Goal: Task Accomplishment & Management: Complete application form

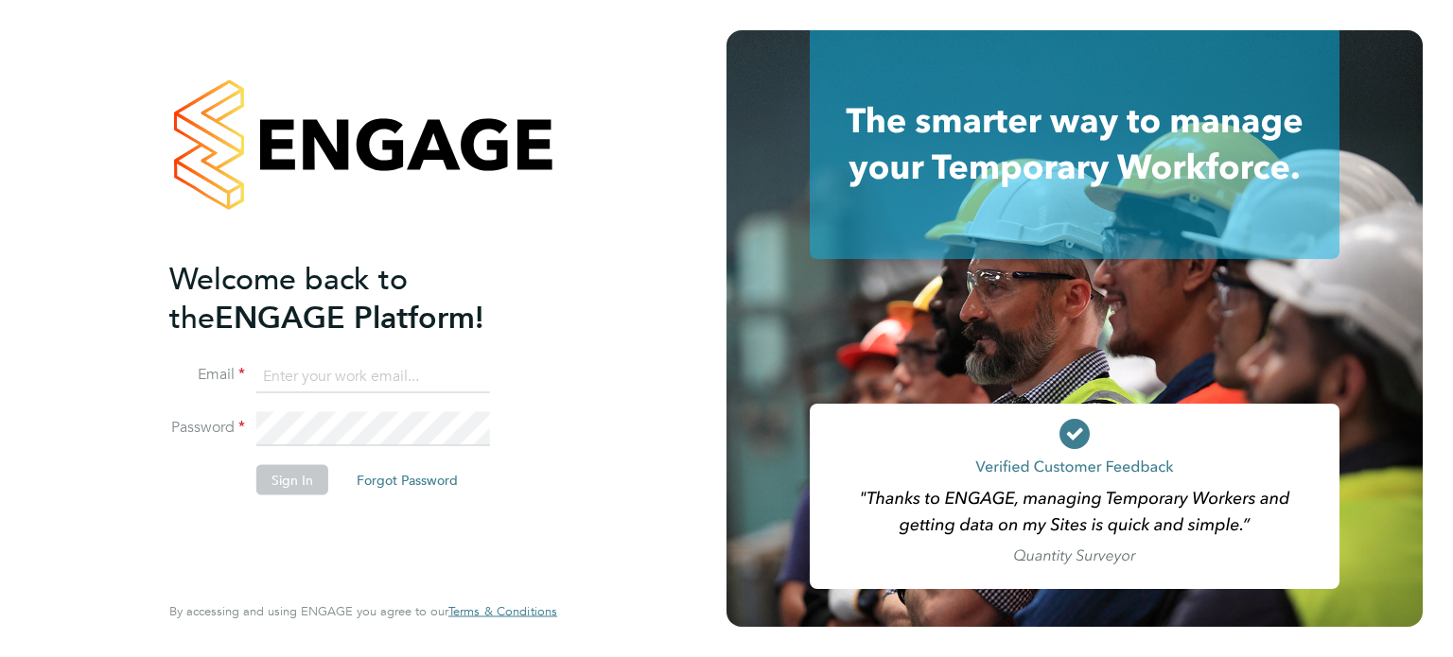
click at [276, 374] on input at bounding box center [373, 376] width 234 height 34
type input "[PERSON_NAME][EMAIL_ADDRESS][DOMAIN_NAME]"
click at [280, 480] on button "Sign In" at bounding box center [292, 479] width 72 height 30
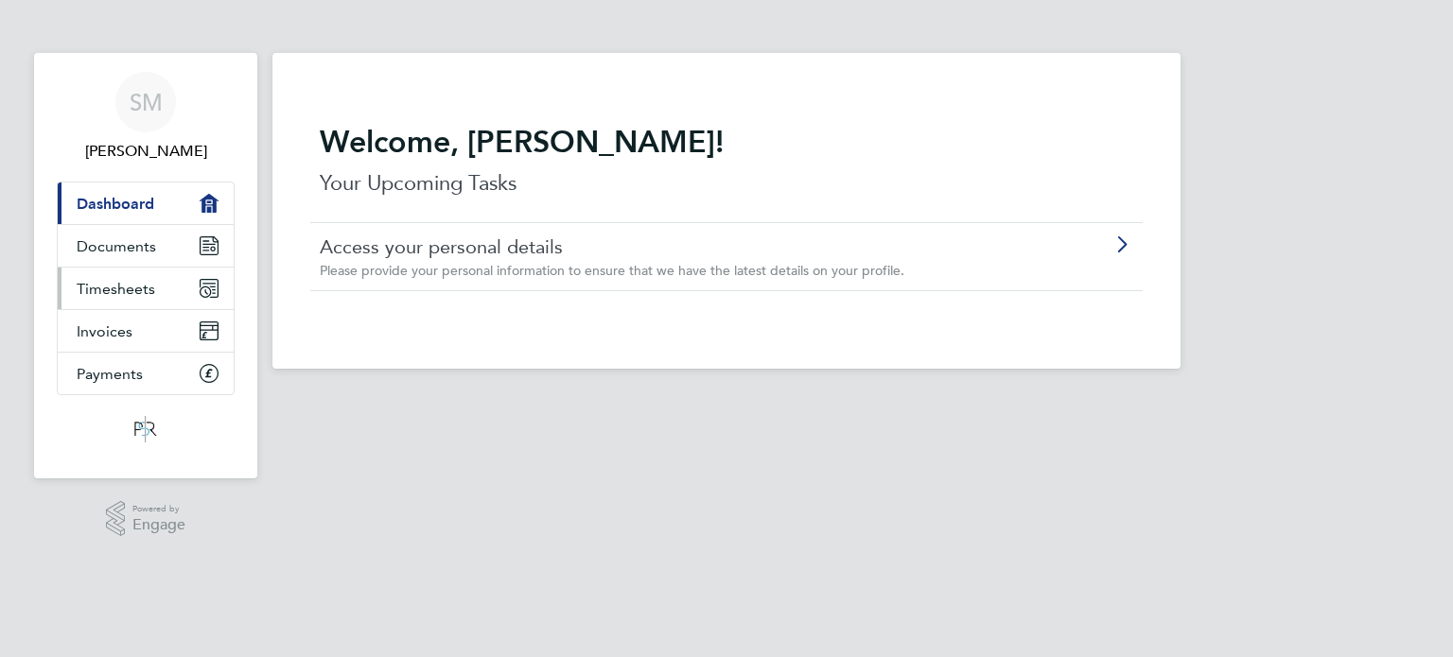
click at [125, 286] on span "Timesheets" at bounding box center [116, 289] width 79 height 18
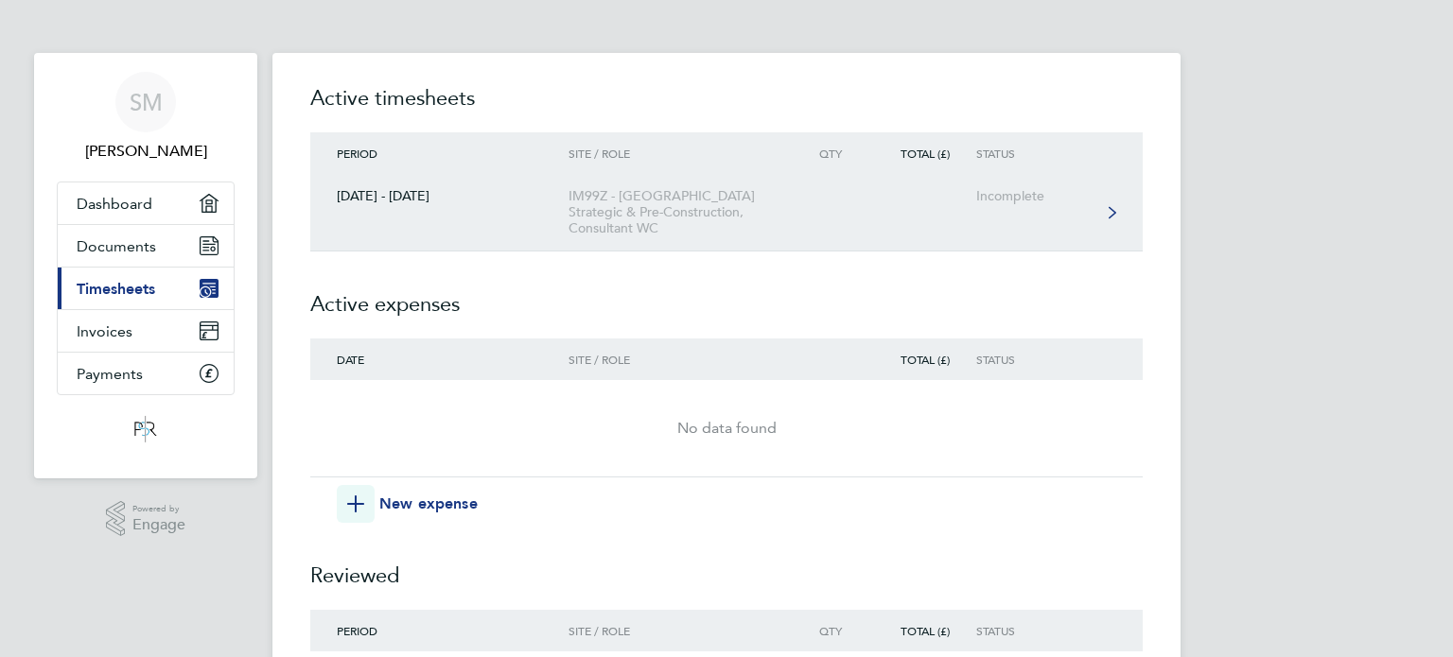
click at [628, 200] on div "IM99Z - [GEOGRAPHIC_DATA] Strategic & Pre-Construction, Consultant WC" at bounding box center [676, 212] width 217 height 48
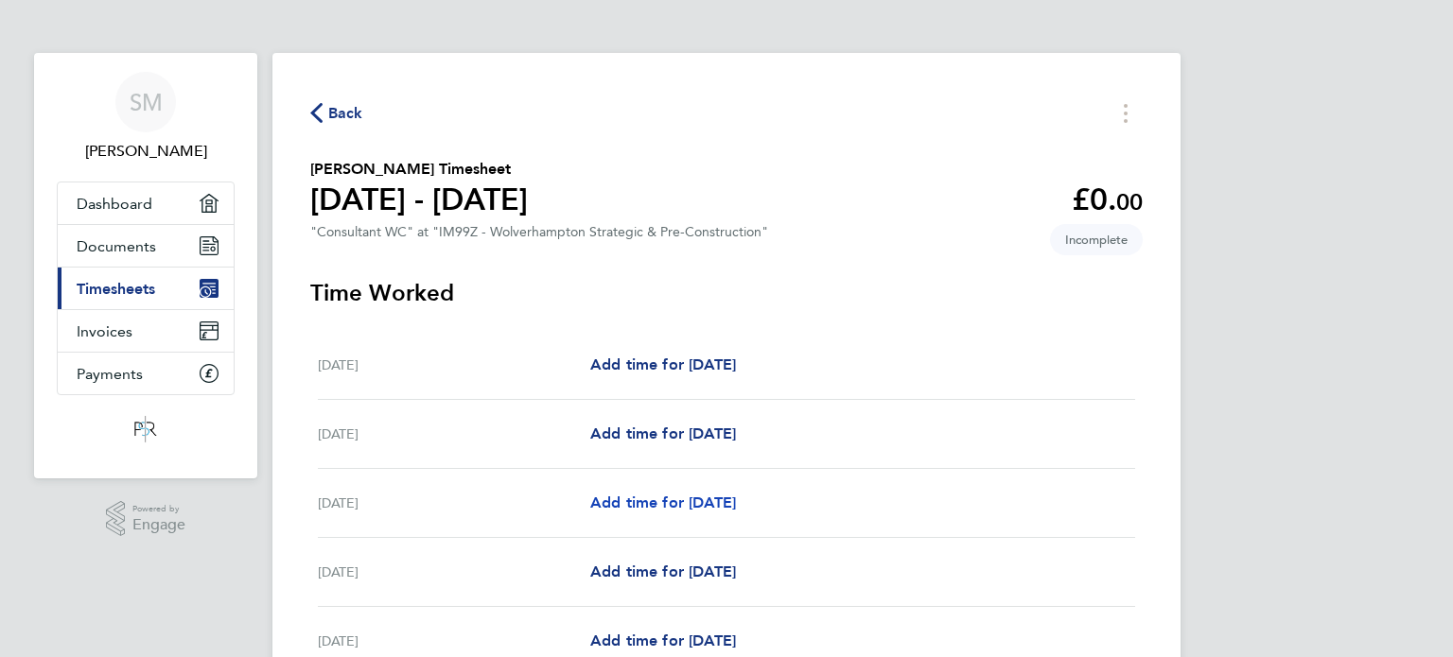
click at [651, 498] on span "Add time for [DATE]" at bounding box center [663, 503] width 146 height 18
select select "30"
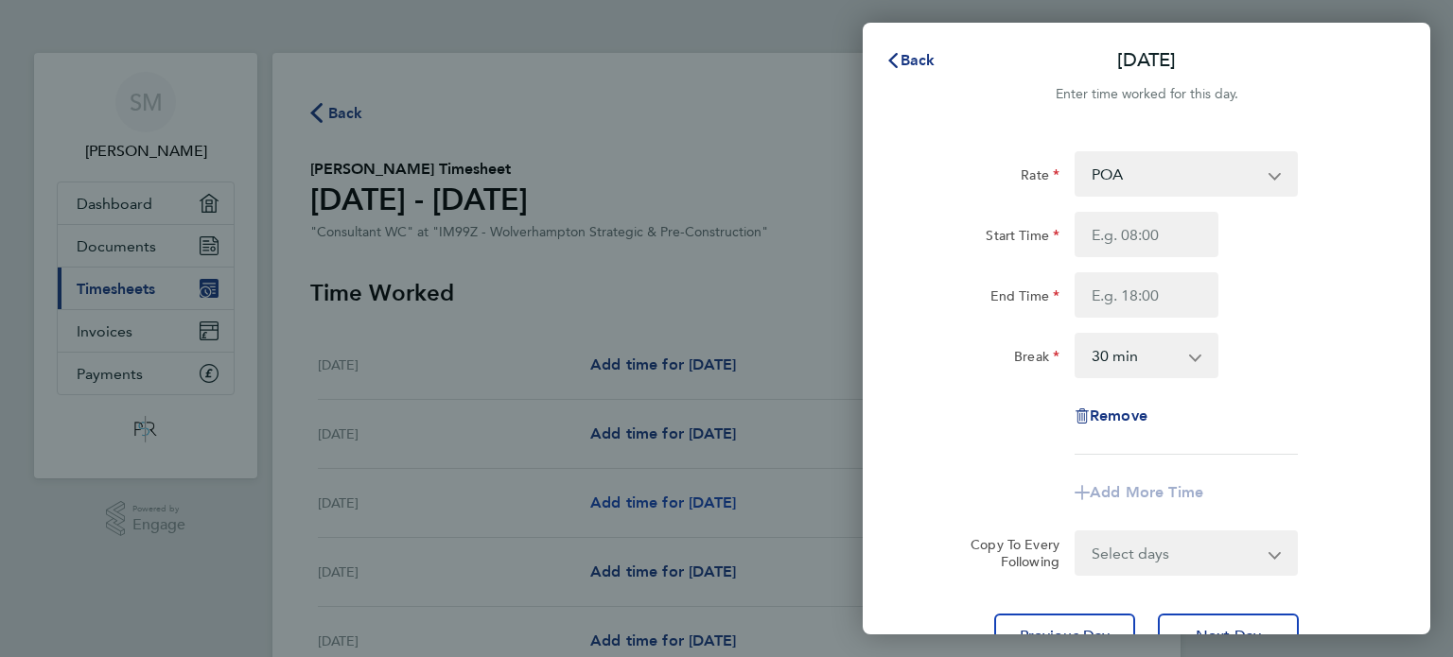
click at [590, 492] on link "Add time for [DATE]" at bounding box center [663, 503] width 146 height 23
click at [1110, 179] on select "POA Tier 1 - 116.88" at bounding box center [1174, 174] width 197 height 42
select select "30"
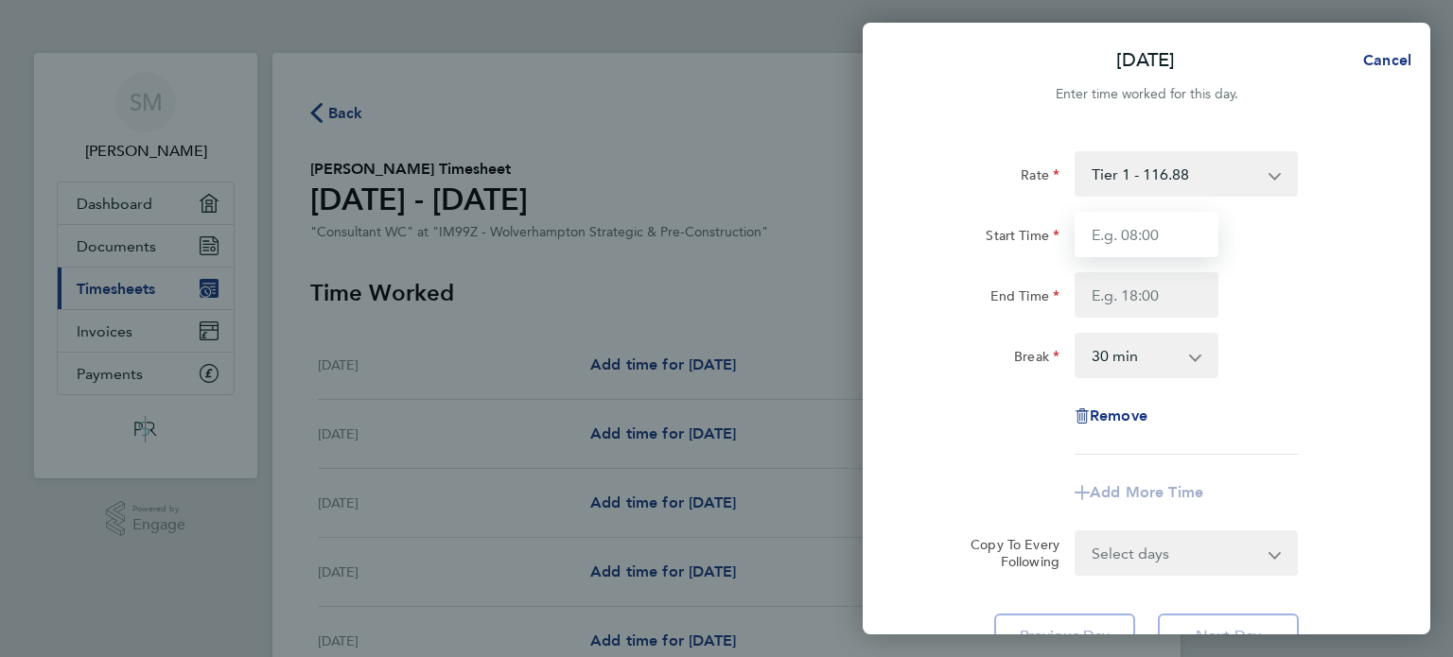
drag, startPoint x: 1164, startPoint y: 193, endPoint x: 1112, endPoint y: 233, distance: 65.5
click at [1112, 233] on input "Start Time" at bounding box center [1147, 234] width 144 height 45
type input "07:00"
click at [1154, 306] on input "End Time" at bounding box center [1147, 294] width 144 height 45
type input "17:00"
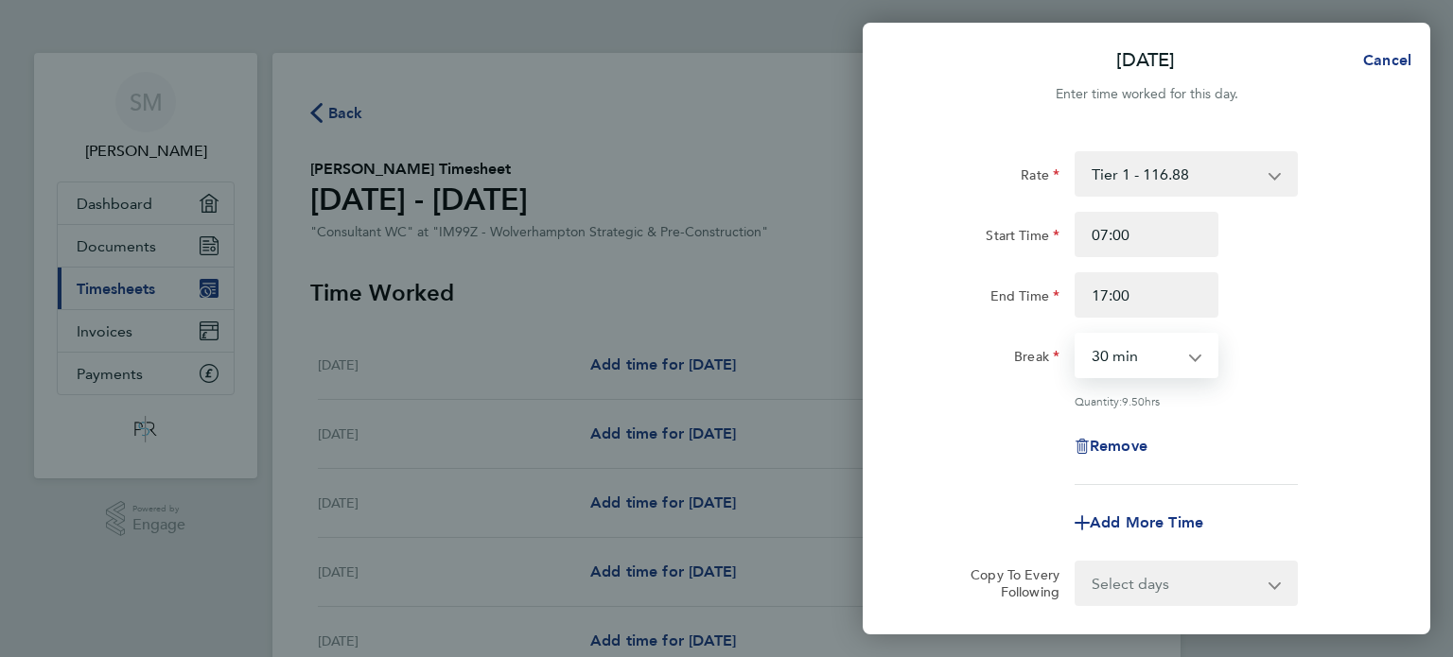
click at [1158, 358] on select "0 min 15 min 30 min 45 min 60 min 75 min 90 min" at bounding box center [1134, 356] width 117 height 42
click at [1120, 354] on select "0 min 15 min 30 min 45 min 60 min 75 min 90 min" at bounding box center [1134, 356] width 117 height 42
click at [1197, 355] on app-icon-cross-button at bounding box center [1205, 356] width 23 height 42
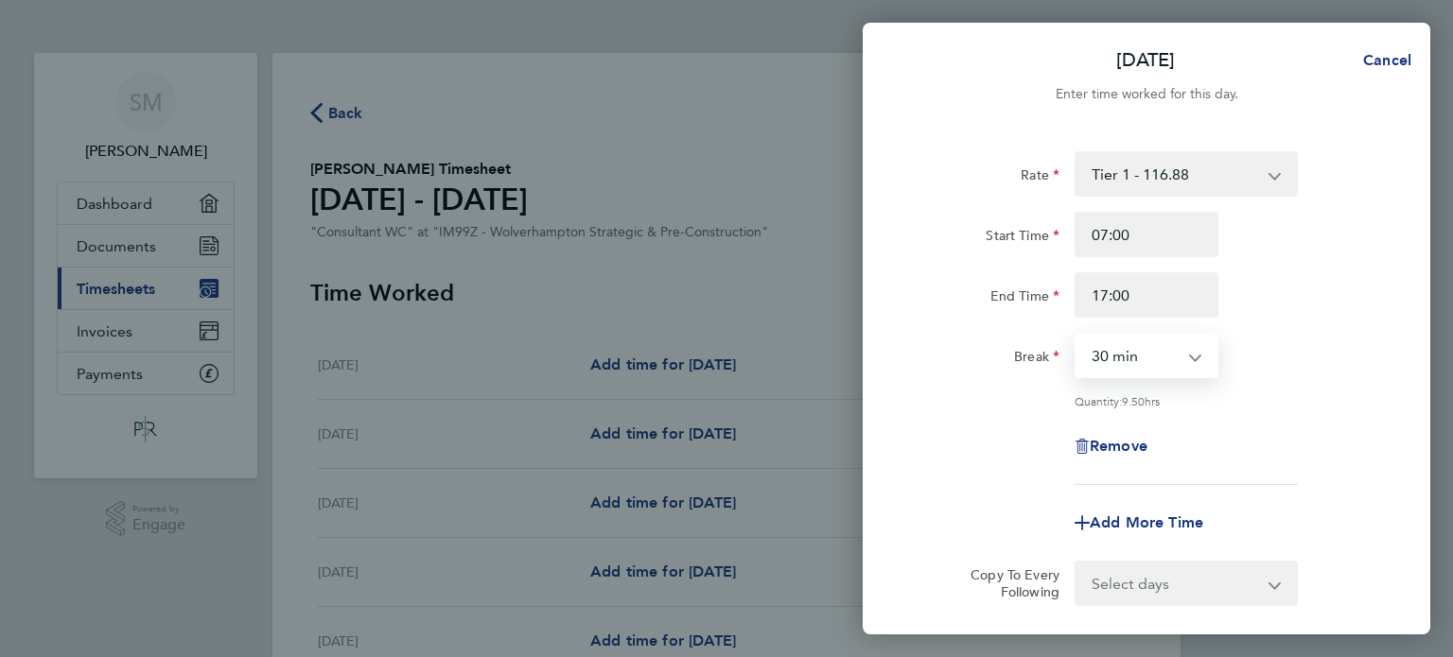
click at [1152, 352] on select "0 min 15 min 30 min 45 min 60 min 75 min 90 min" at bounding box center [1134, 356] width 117 height 42
select select "90"
click at [1259, 384] on div "Rate Tier 1 - 116.88 POA Start Time 07:00 End Time 17:00 Break 0 min 15 min 30 …" at bounding box center [1147, 318] width 462 height 334
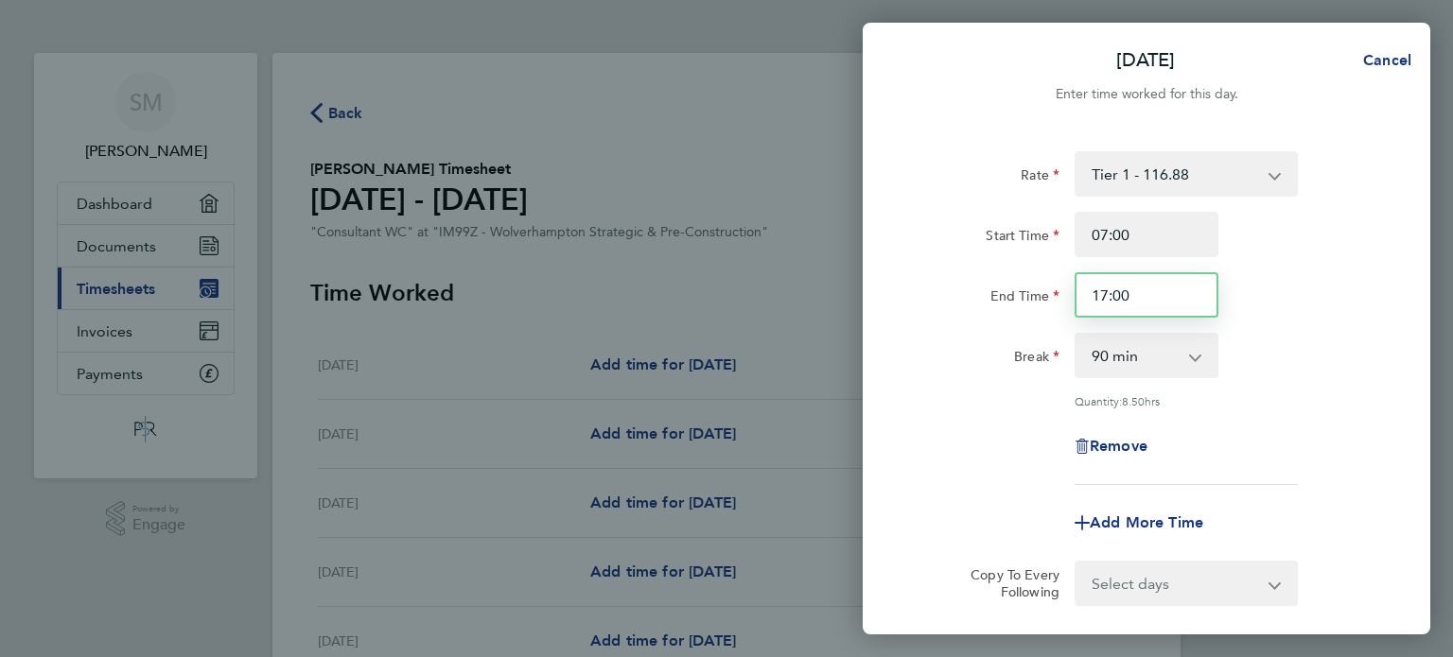
click at [1144, 289] on input "17:00" at bounding box center [1147, 294] width 144 height 45
click at [1105, 298] on input "17:00" at bounding box center [1147, 294] width 144 height 45
click at [1123, 294] on input "13:00" at bounding box center [1147, 294] width 144 height 45
type input "13:30"
click at [1336, 384] on div "Rate Tier 1 - 116.88 POA Start Time 07:00 End Time 13:30 Break 0 min 15 min 30 …" at bounding box center [1147, 318] width 462 height 334
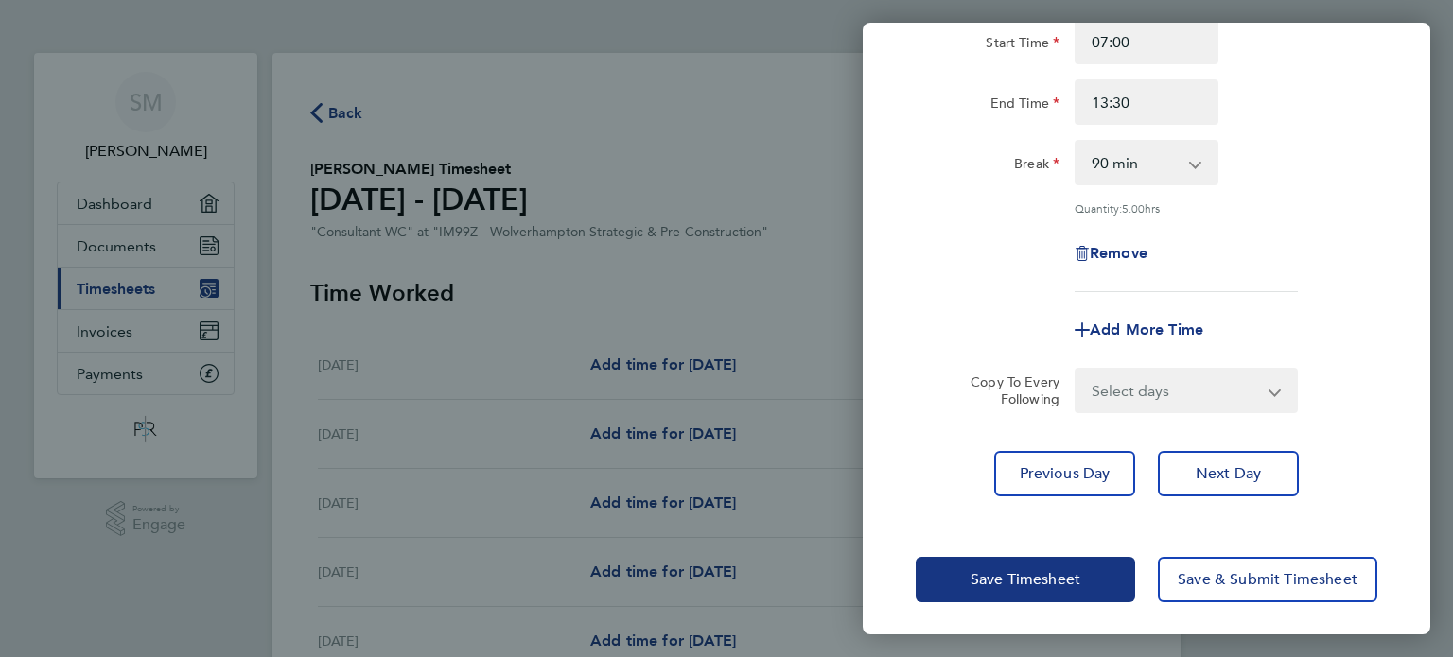
scroll to position [196, 0]
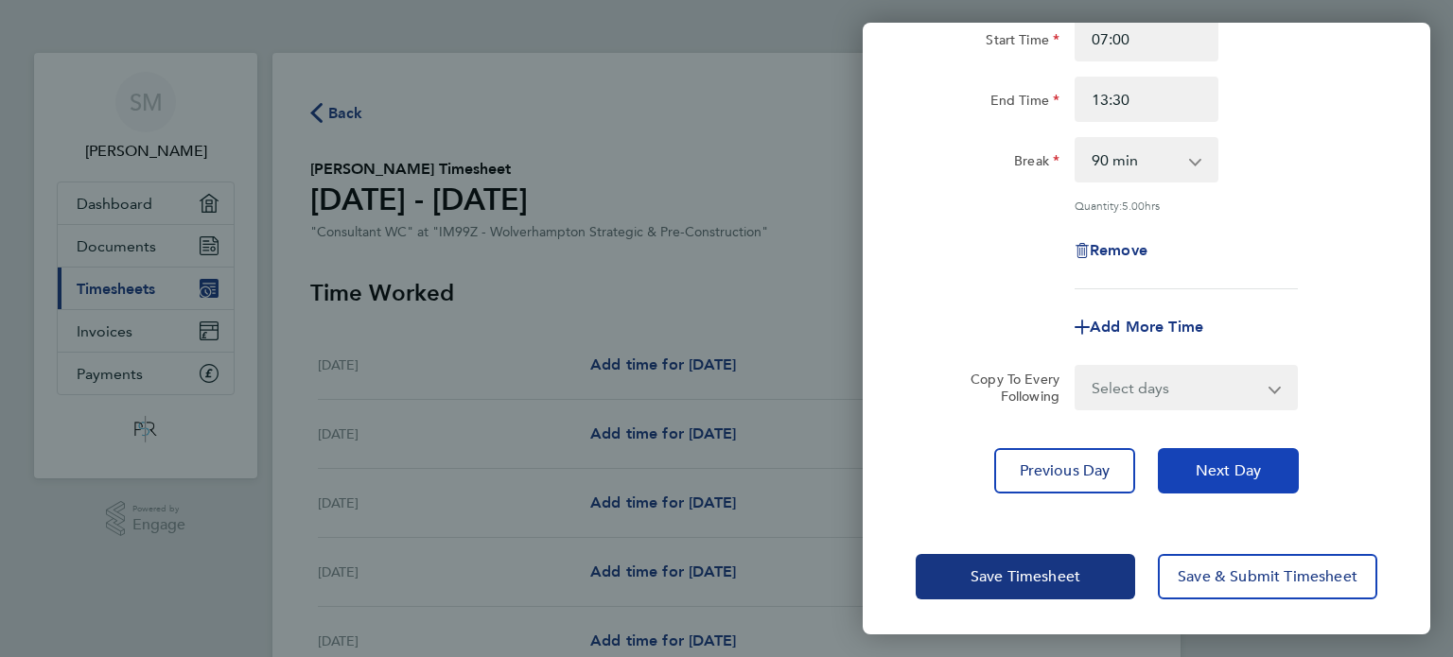
click at [1230, 471] on span "Next Day" at bounding box center [1228, 471] width 65 height 19
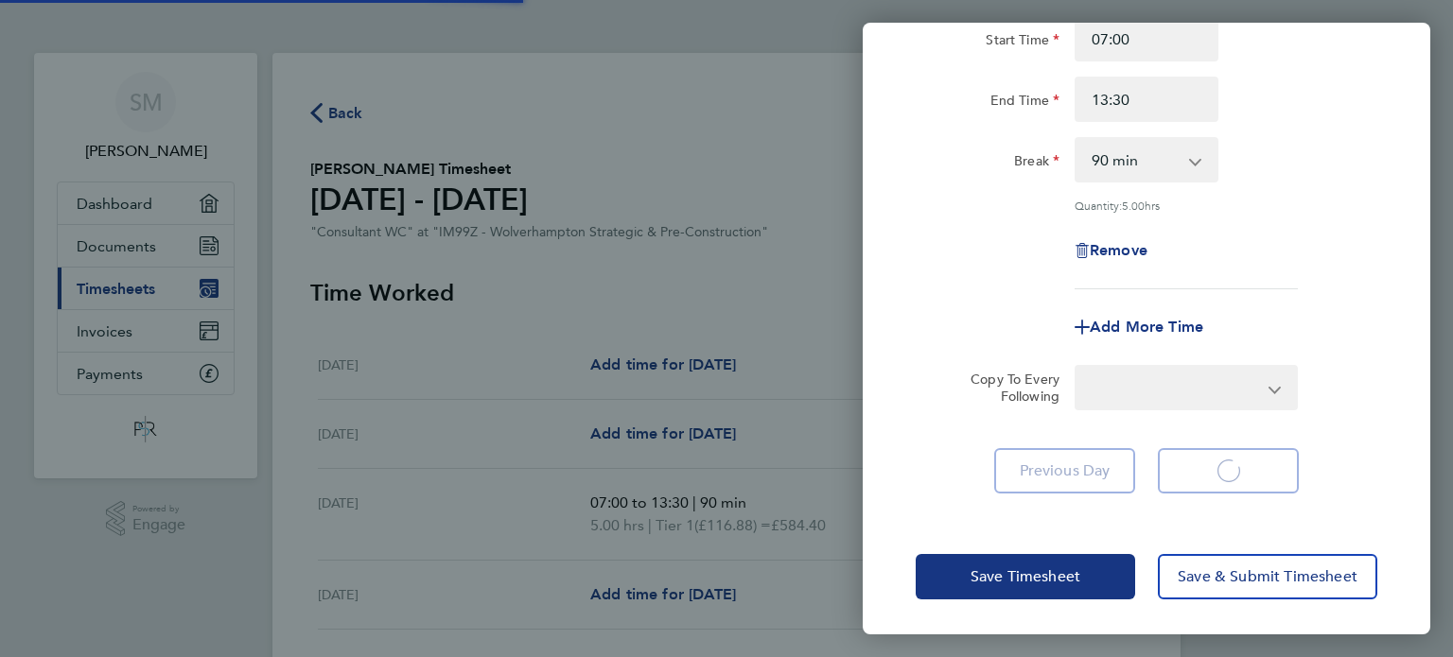
select select "30"
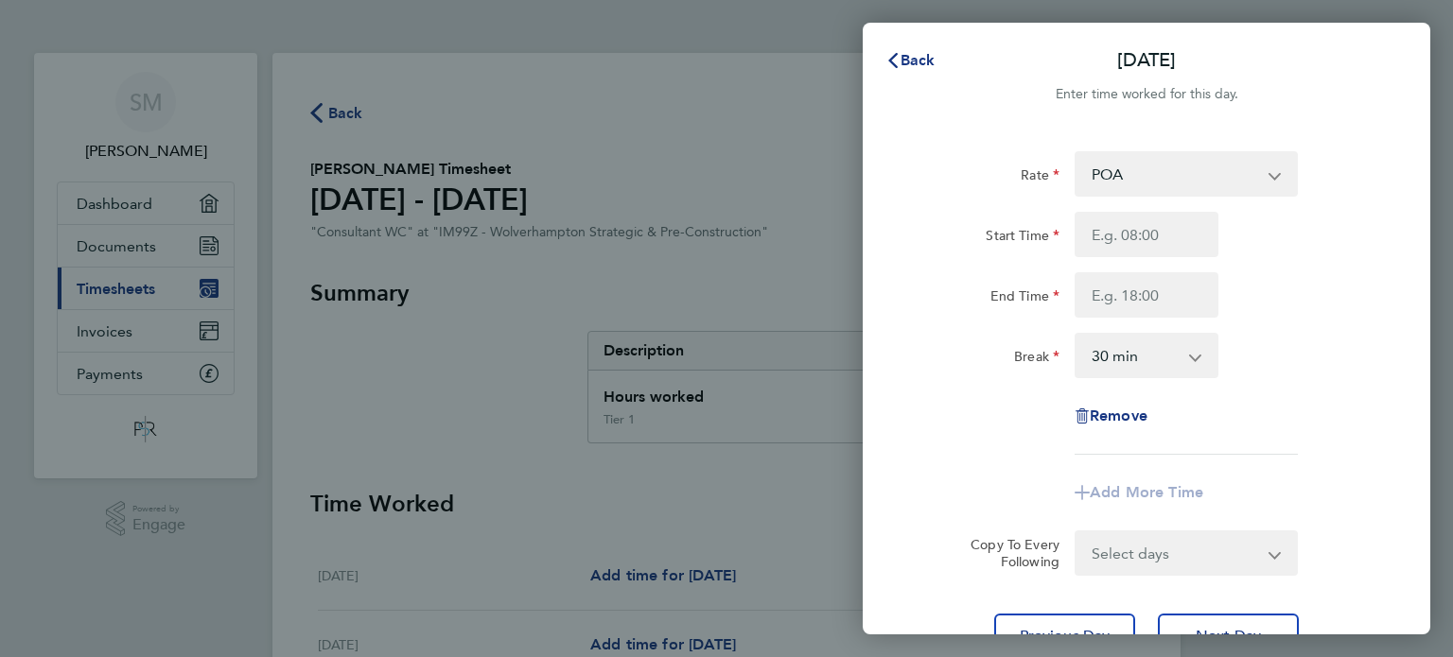
click at [1114, 173] on select "POA Tier 1 - 116.88" at bounding box center [1174, 174] width 197 height 42
select select "30"
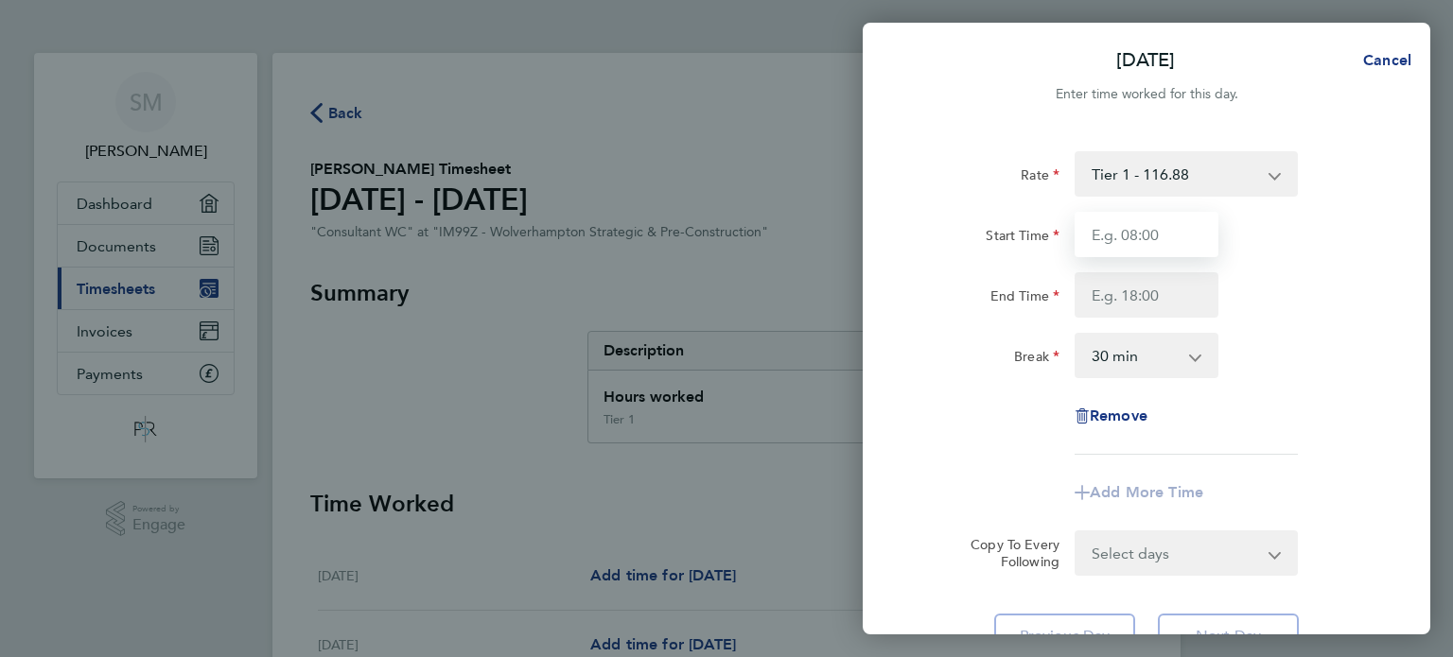
click at [1143, 234] on input "Start Time" at bounding box center [1147, 234] width 144 height 45
type input "08:00"
click at [1155, 291] on input "End Time" at bounding box center [1147, 294] width 144 height 45
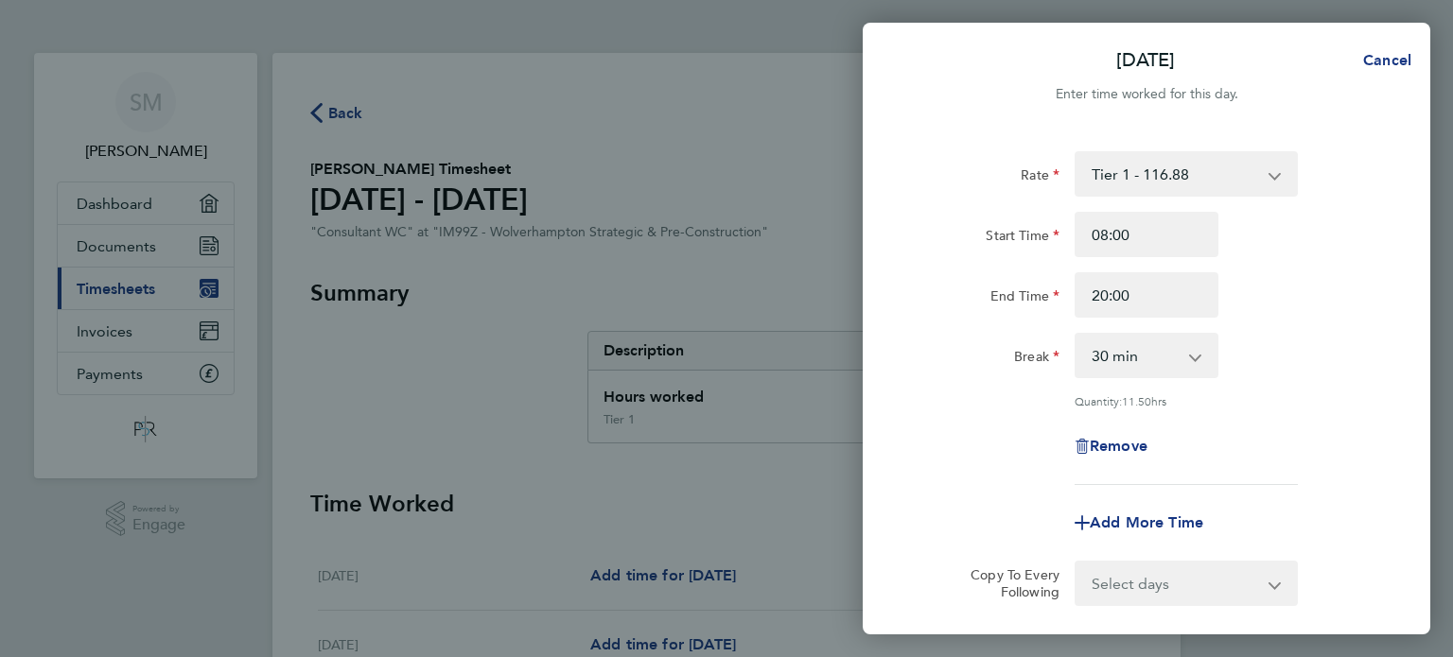
click at [1299, 404] on div "Rate Tier 1 - 116.88 POA Start Time 08:00 End Time 20:00 Break 0 min 15 min 30 …" at bounding box center [1147, 318] width 462 height 334
click at [1138, 293] on input "20:00" at bounding box center [1147, 294] width 144 height 45
type input "20:30"
click at [1323, 387] on div "Rate Tier 1 - 116.88 POA Start Time 08:00 End Time 20:30 Break 0 min 15 min 30 …" at bounding box center [1147, 318] width 462 height 334
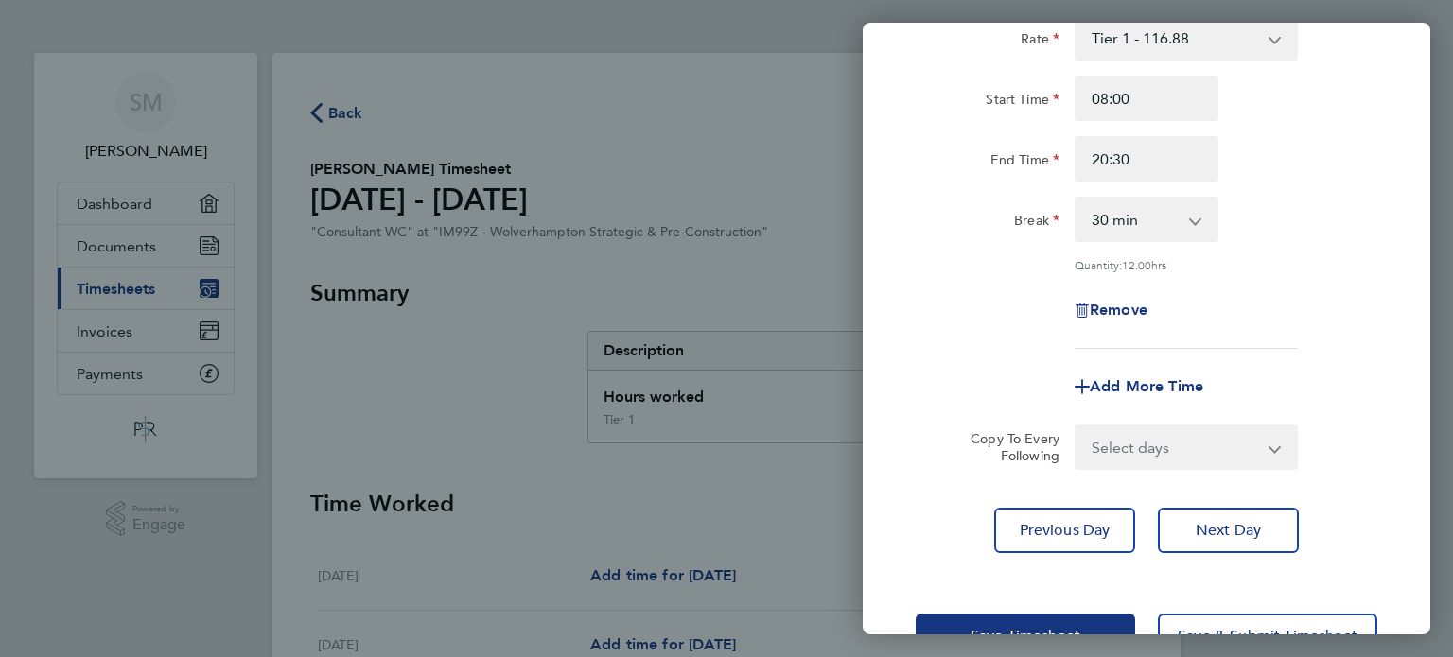
scroll to position [151, 0]
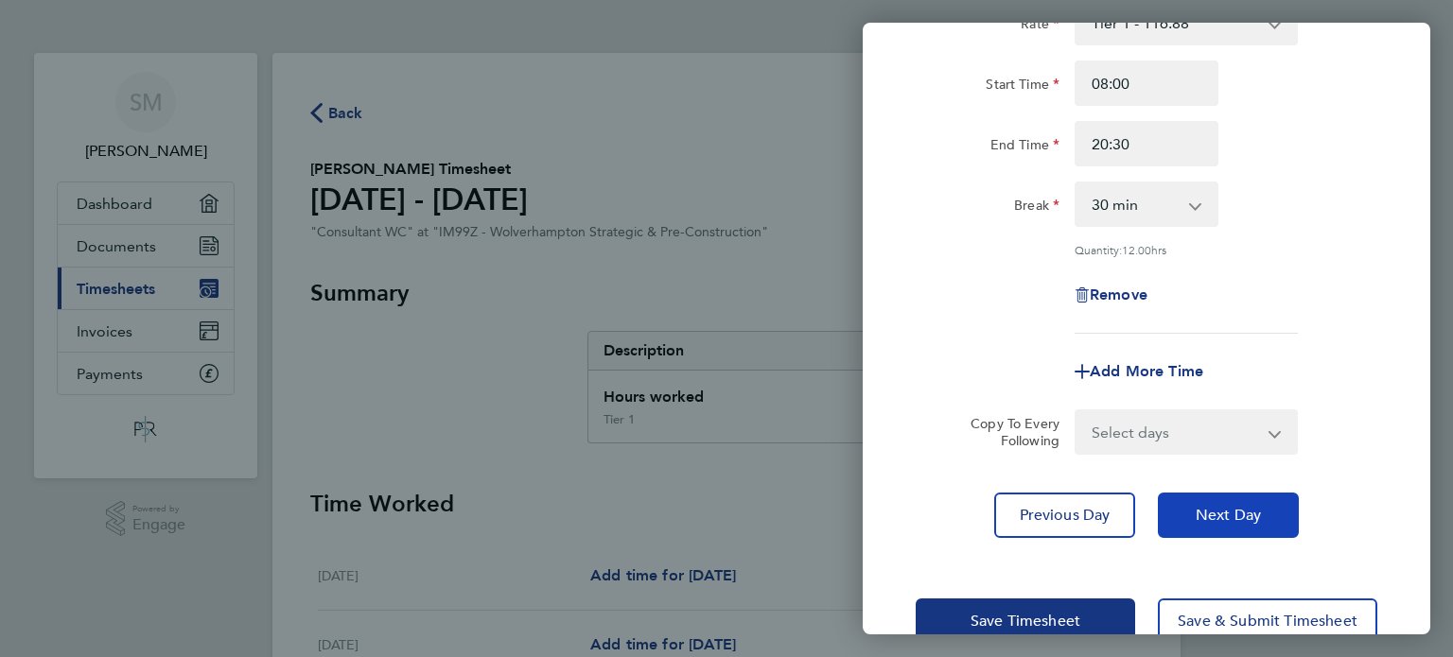
click at [1245, 524] on button "Next Day" at bounding box center [1228, 515] width 141 height 45
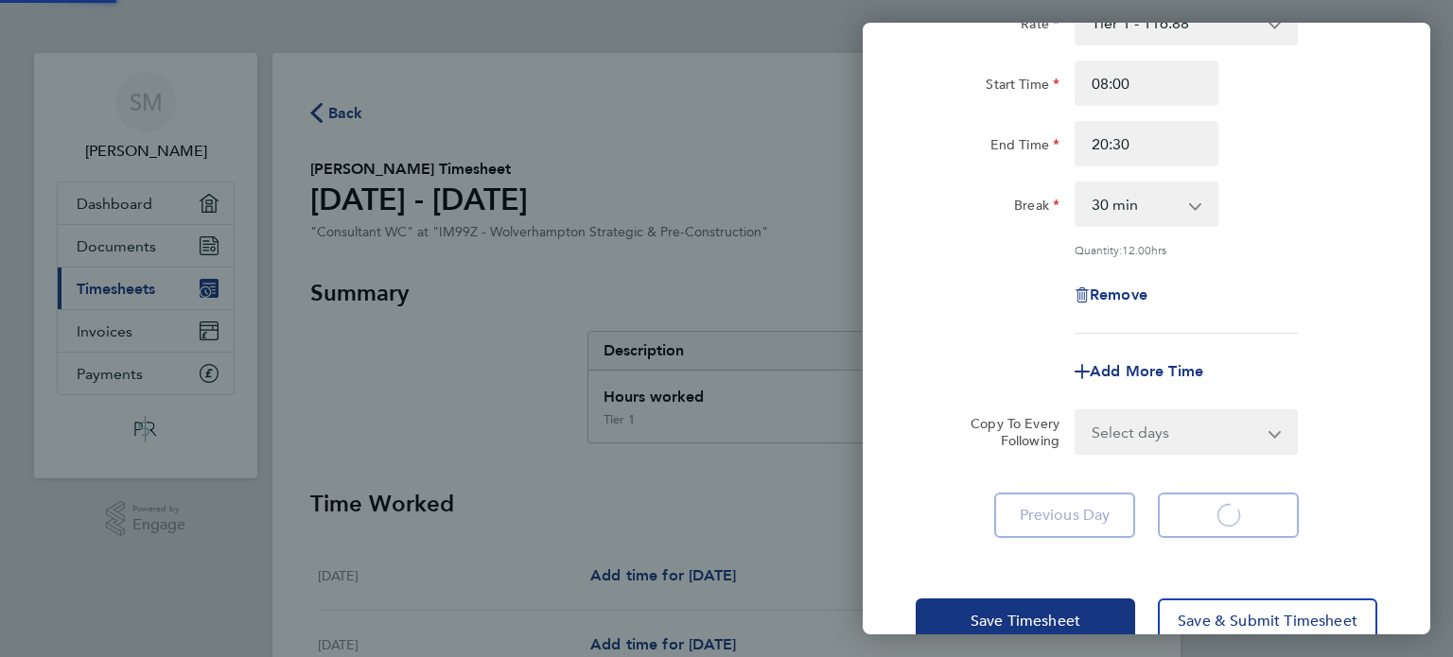
select select "30"
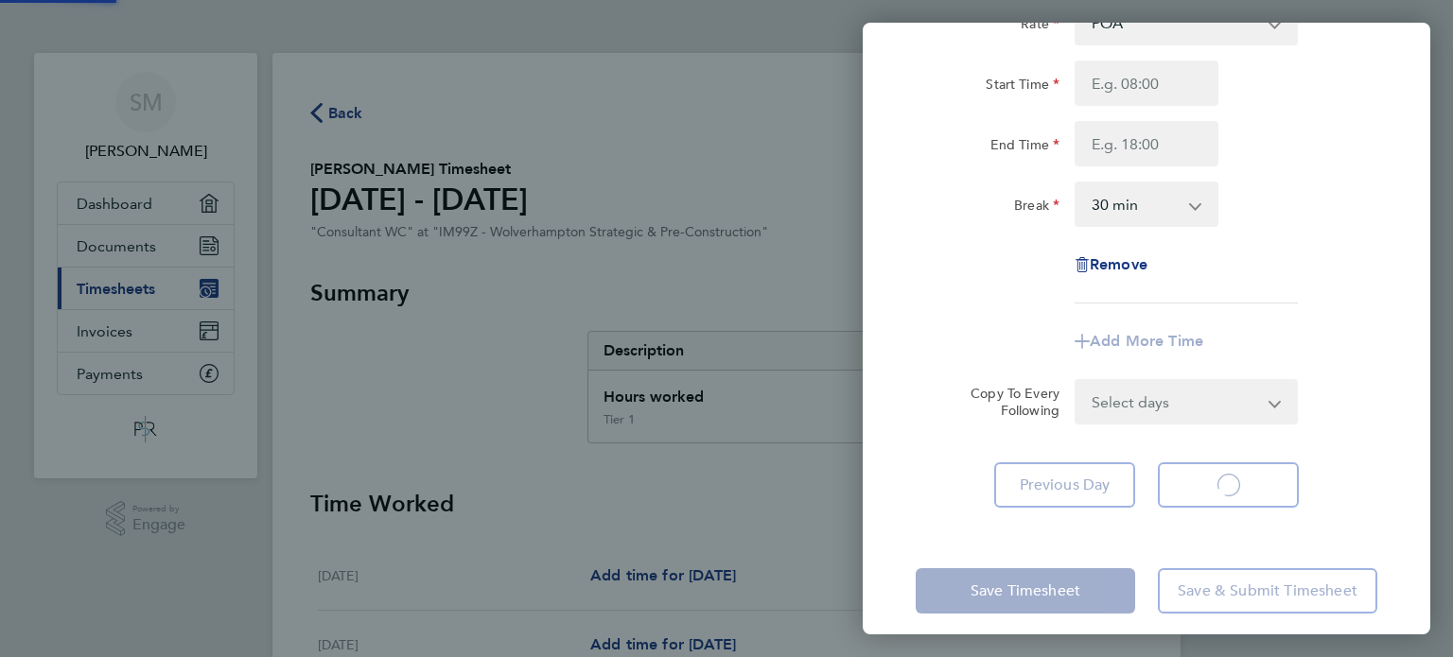
select select "30"
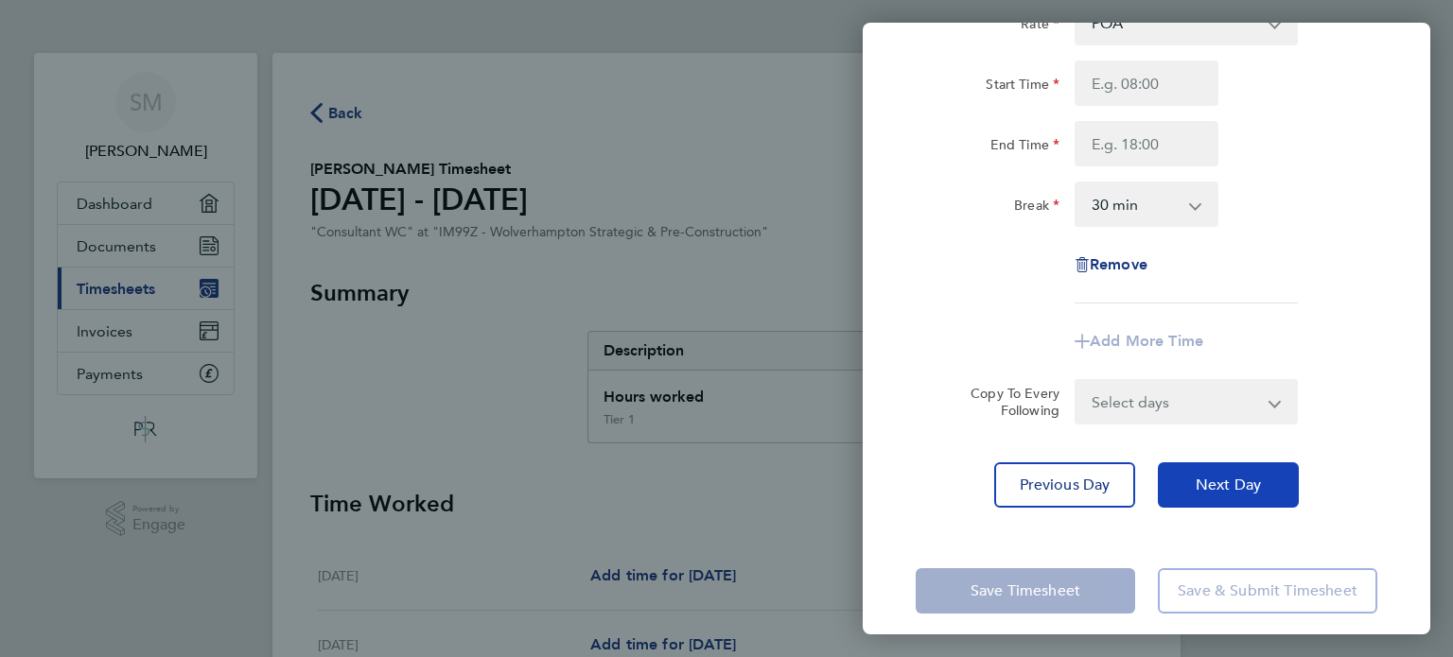
click at [1234, 495] on button "Next Day" at bounding box center [1228, 485] width 141 height 45
select select "30"
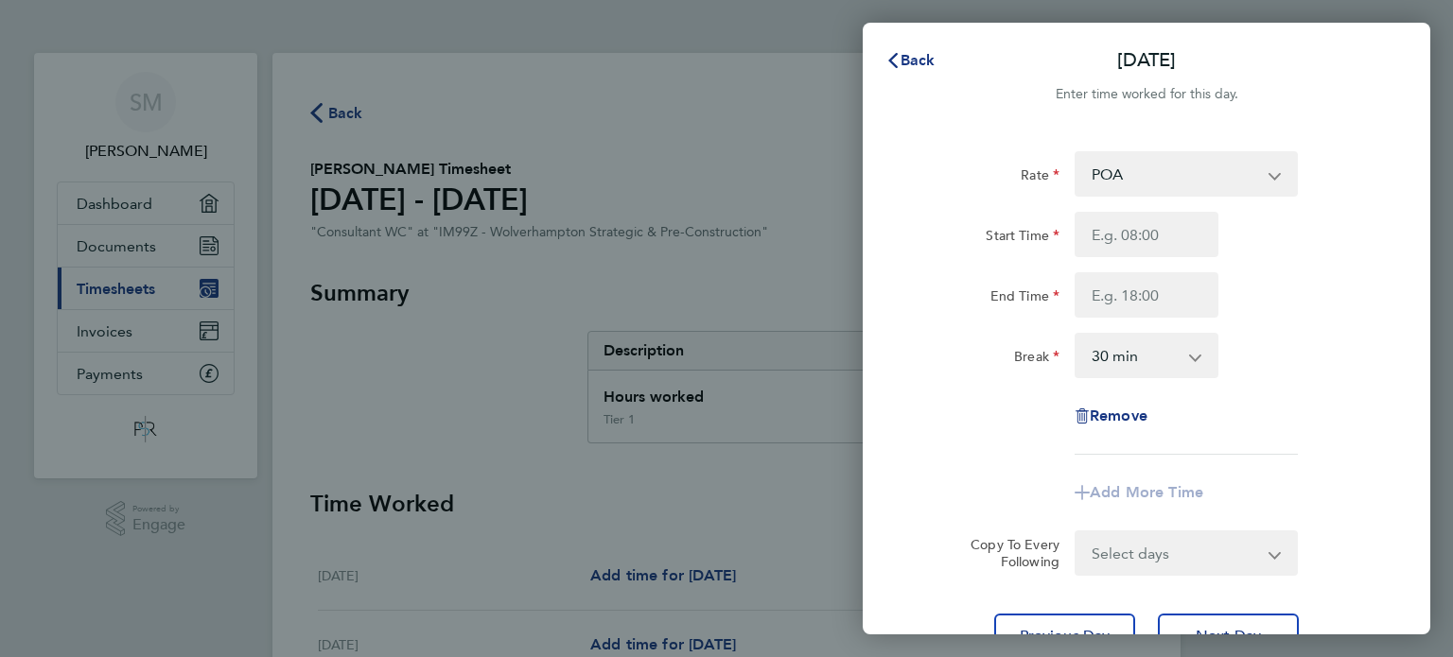
click at [1109, 173] on select "POA Tier 1 - 116.88" at bounding box center [1174, 174] width 197 height 42
select select "30"
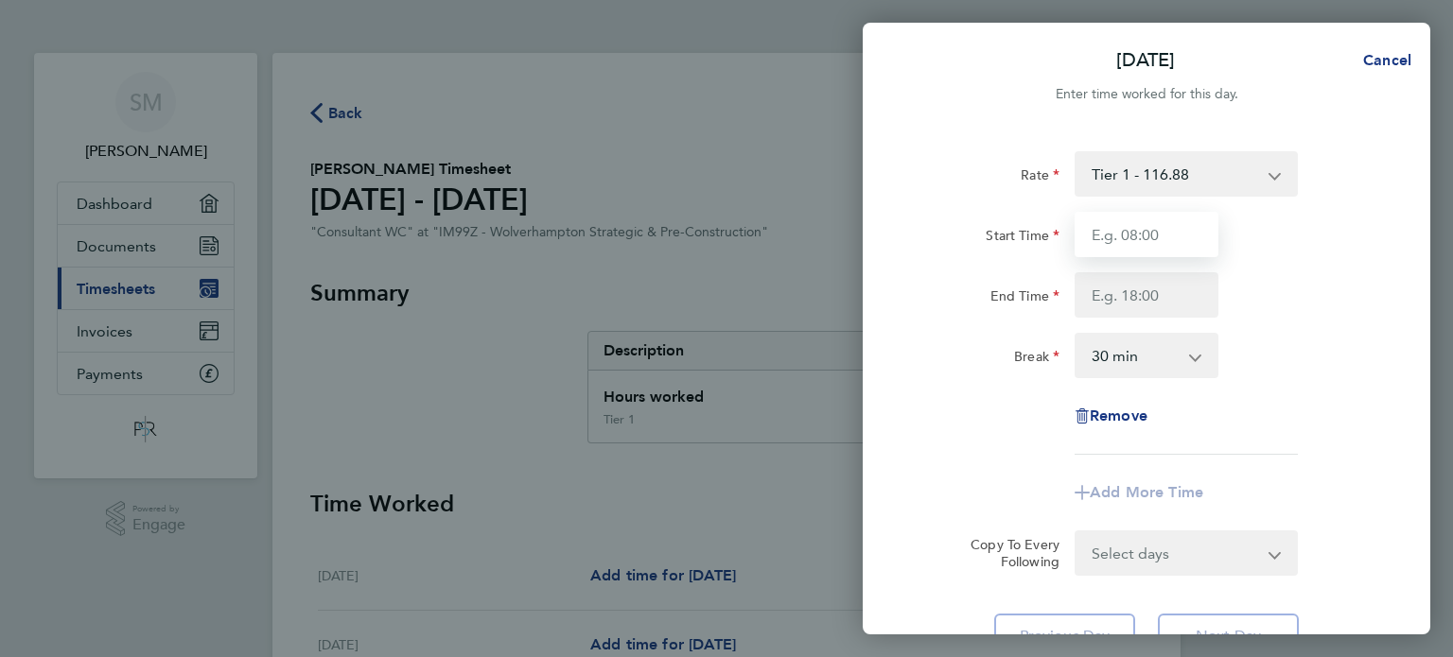
click at [1143, 242] on input "Start Time" at bounding box center [1147, 234] width 144 height 45
type input "08:00"
click at [1156, 306] on input "End Time" at bounding box center [1147, 294] width 144 height 45
click at [1256, 413] on div "Rate Tier 1 - 116.88 POA Start Time 08:00 End Time 18:30 Break 0 min 15 min 30 …" at bounding box center [1147, 303] width 462 height 304
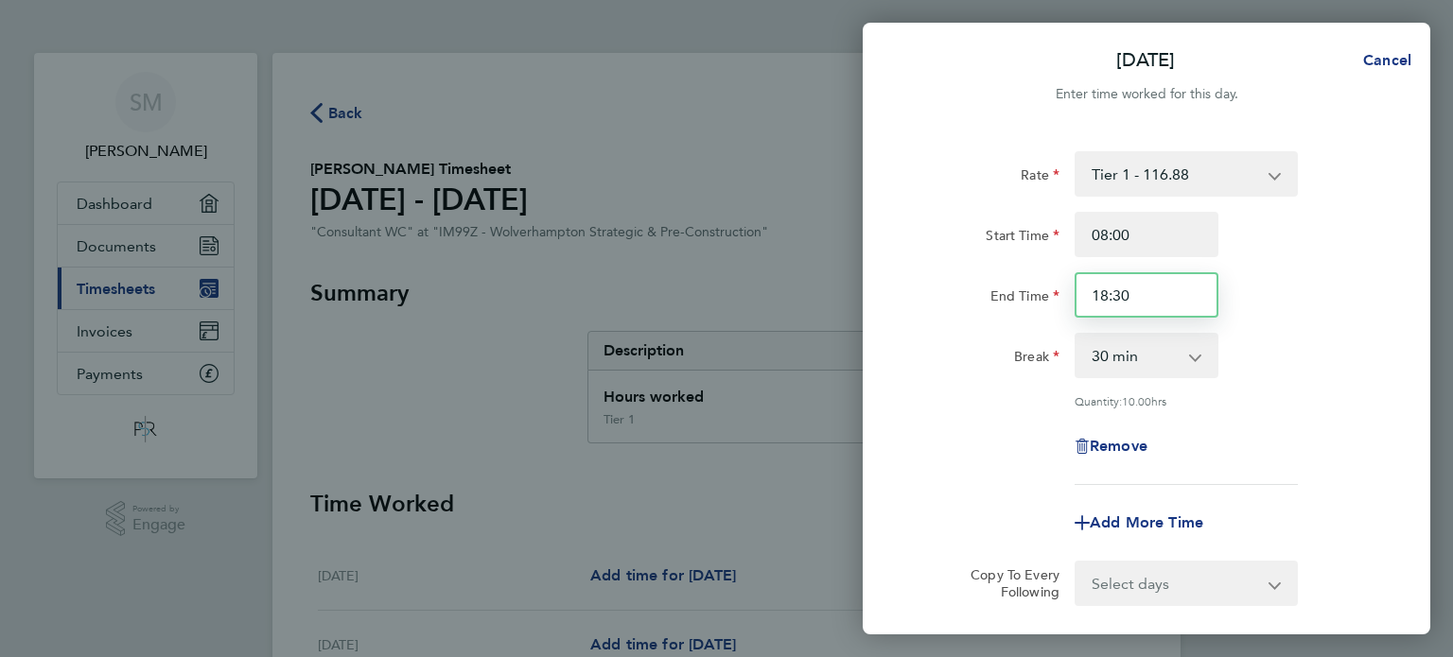
click at [1124, 301] on input "18:30" at bounding box center [1147, 294] width 144 height 45
click at [1108, 291] on input "18:30" at bounding box center [1147, 294] width 144 height 45
type input "20:30"
click at [1279, 415] on div "Rate Tier 1 - 116.88 POA Start Time 08:00 End Time 20:30 Break 0 min 15 min 30 …" at bounding box center [1147, 318] width 462 height 334
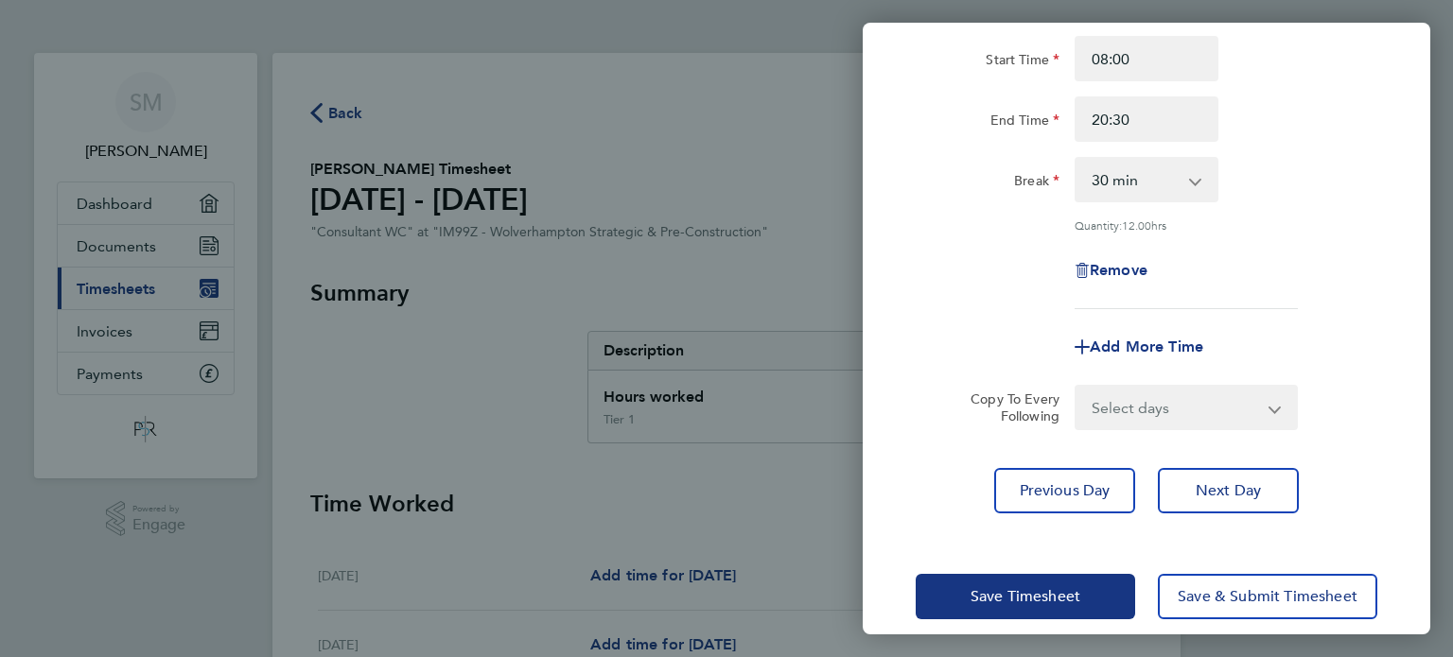
scroll to position [196, 0]
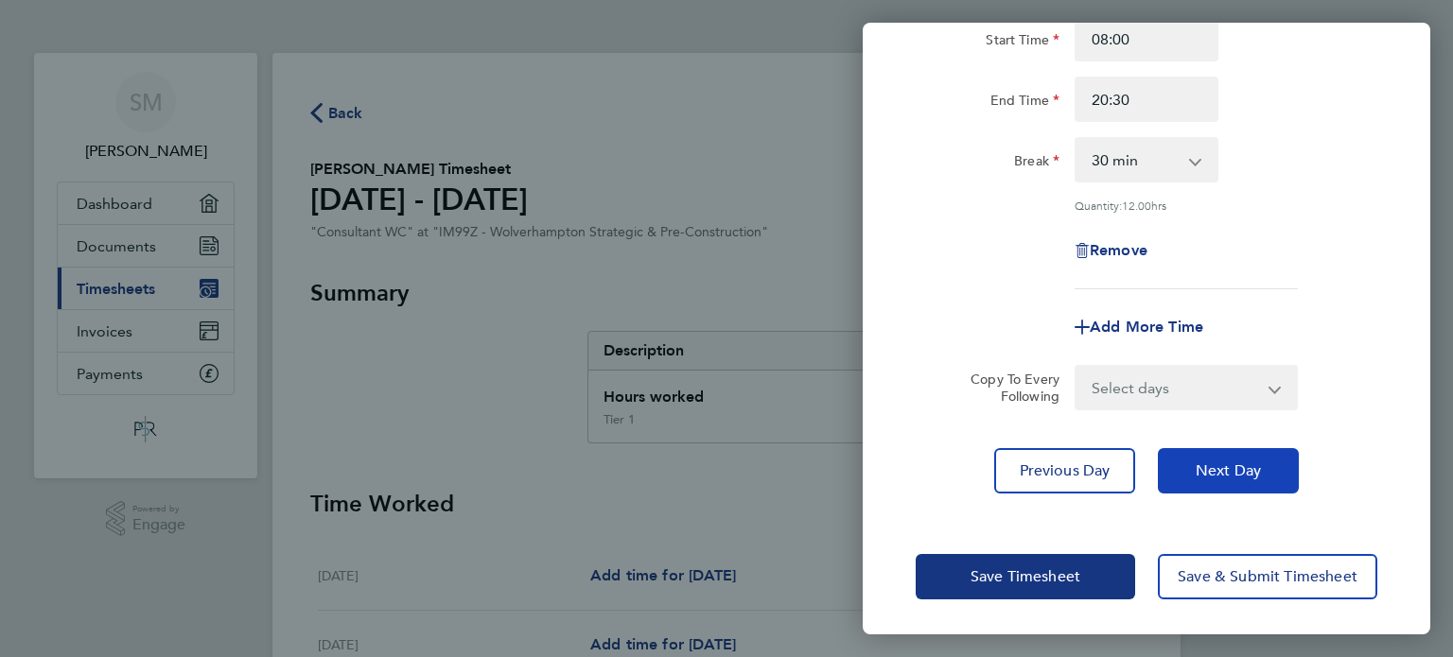
click at [1241, 469] on span "Next Day" at bounding box center [1228, 471] width 65 height 19
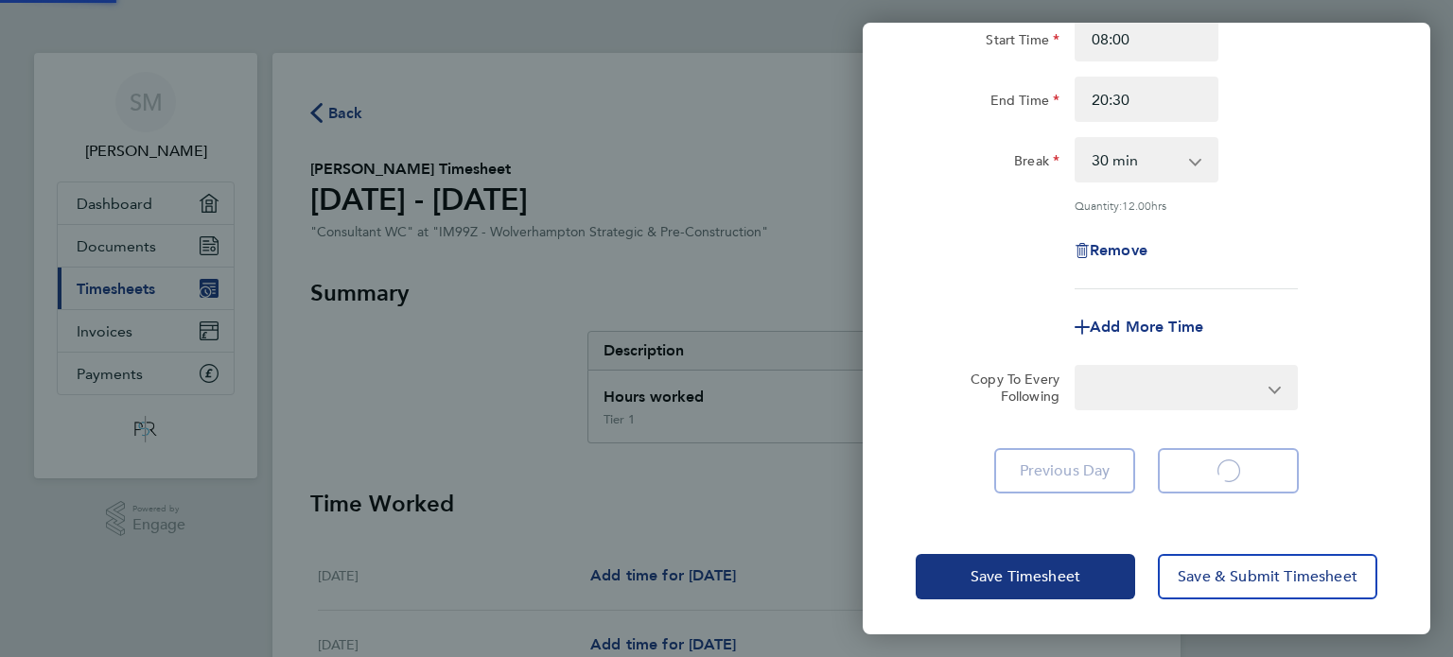
select select "30"
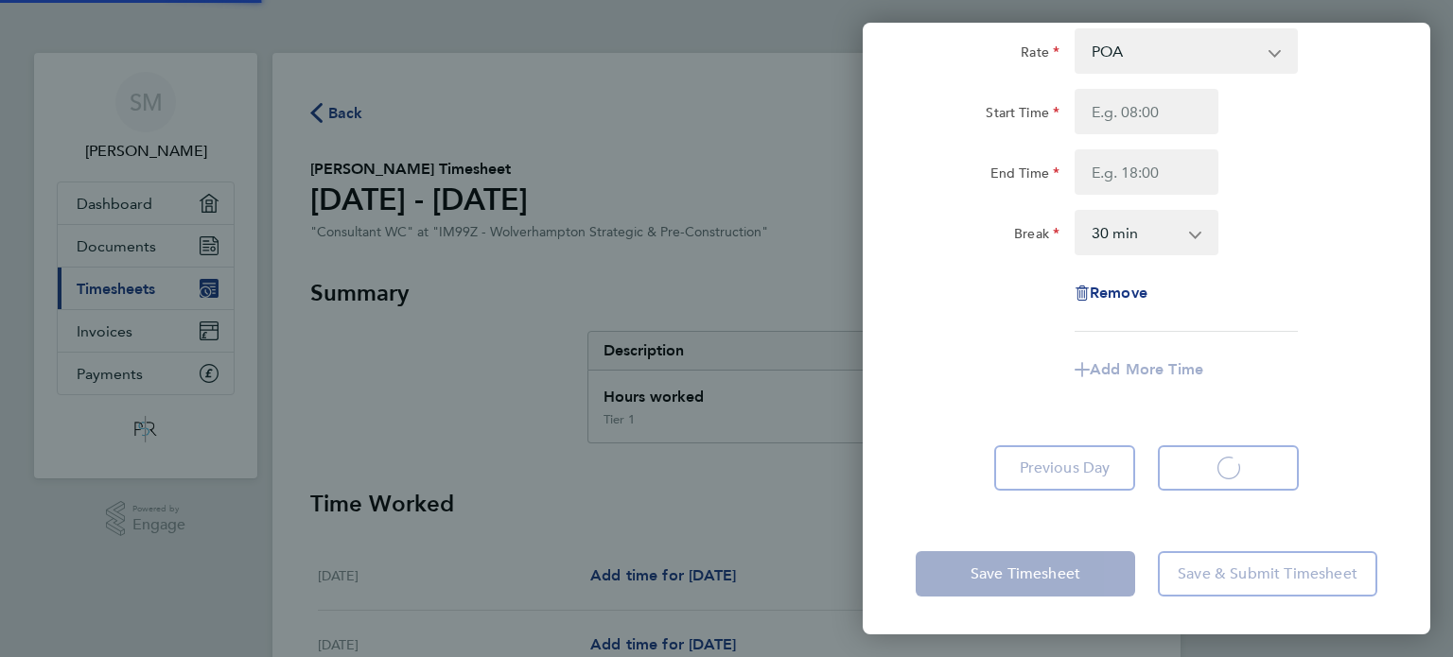
scroll to position [121, 0]
click at [1192, 243] on select "0 min 15 min 30 min 45 min 60 min 75 min 90 min" at bounding box center [1134, 235] width 117 height 42
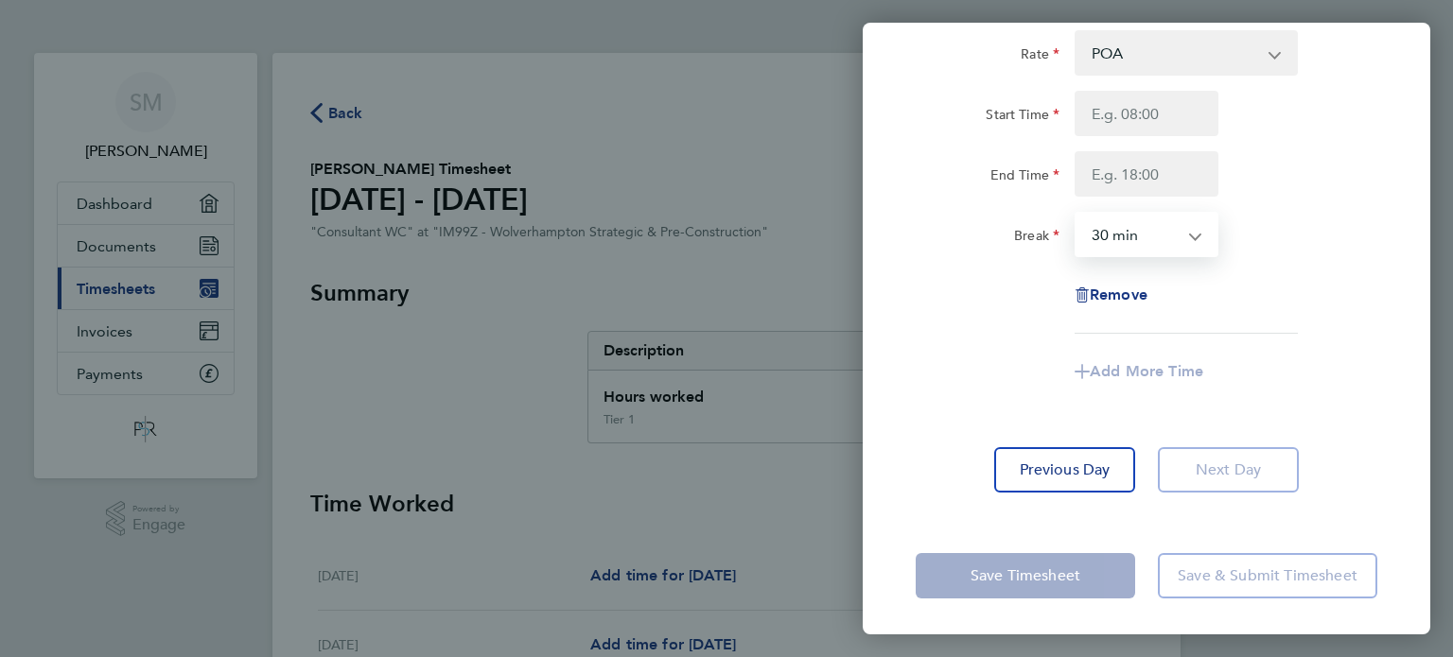
select select "0"
click at [1076, 214] on select "0 min 15 min 30 min 45 min 60 min 75 min 90 min" at bounding box center [1134, 235] width 117 height 42
click at [1113, 56] on select "POA Tier 1 - 116.88" at bounding box center [1174, 53] width 197 height 42
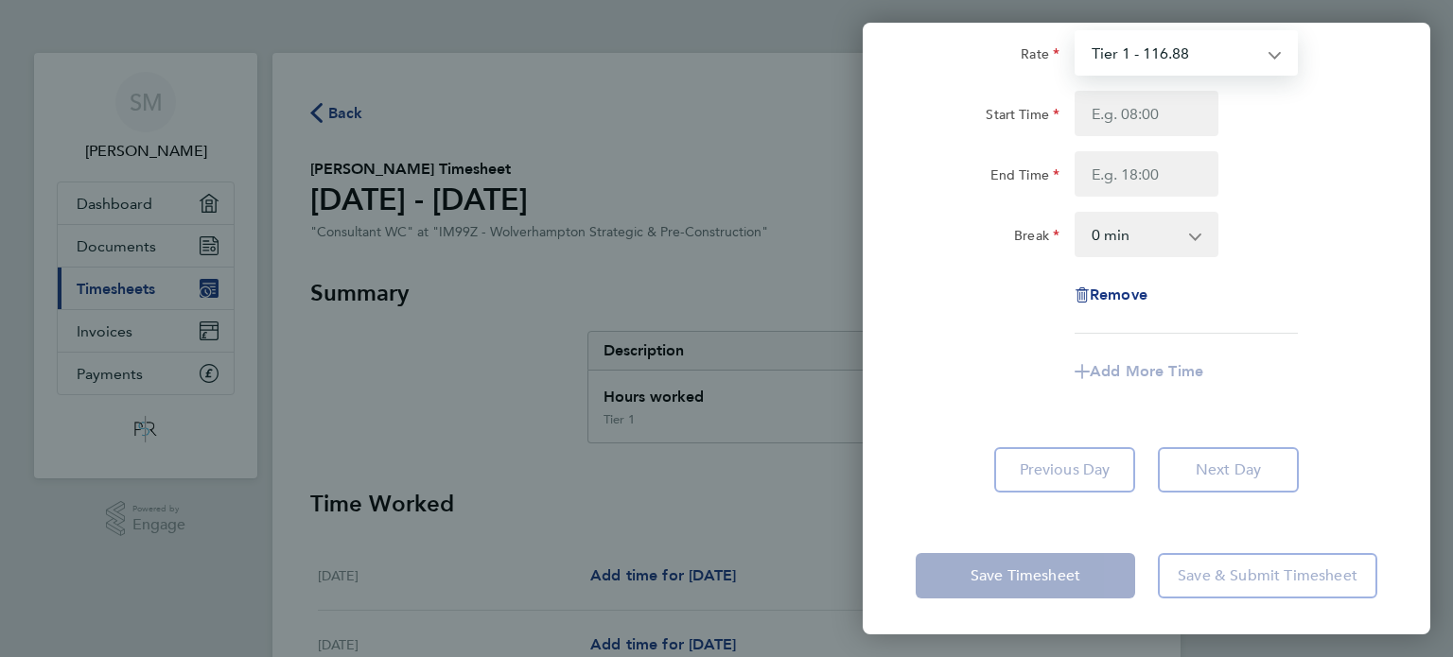
select select "30"
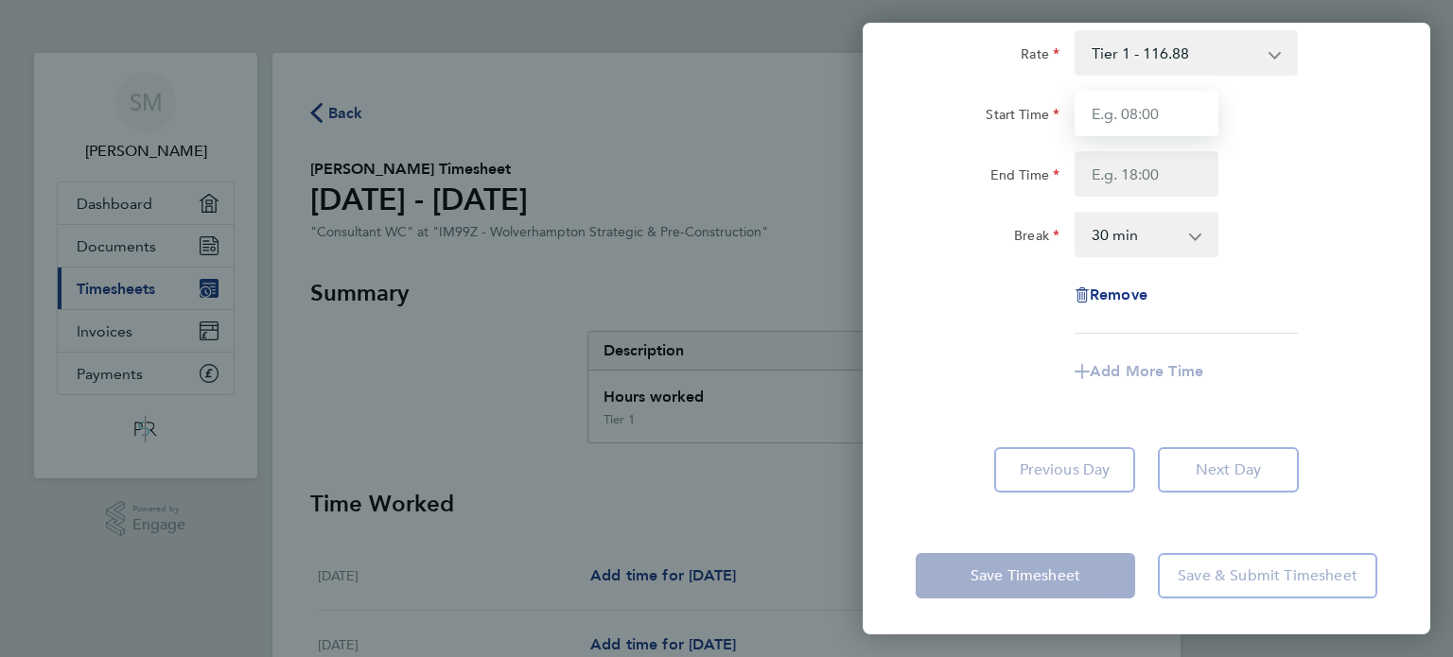
drag, startPoint x: 1123, startPoint y: 71, endPoint x: 1145, endPoint y: 107, distance: 42.5
click at [1145, 107] on input "Start Time" at bounding box center [1147, 113] width 144 height 45
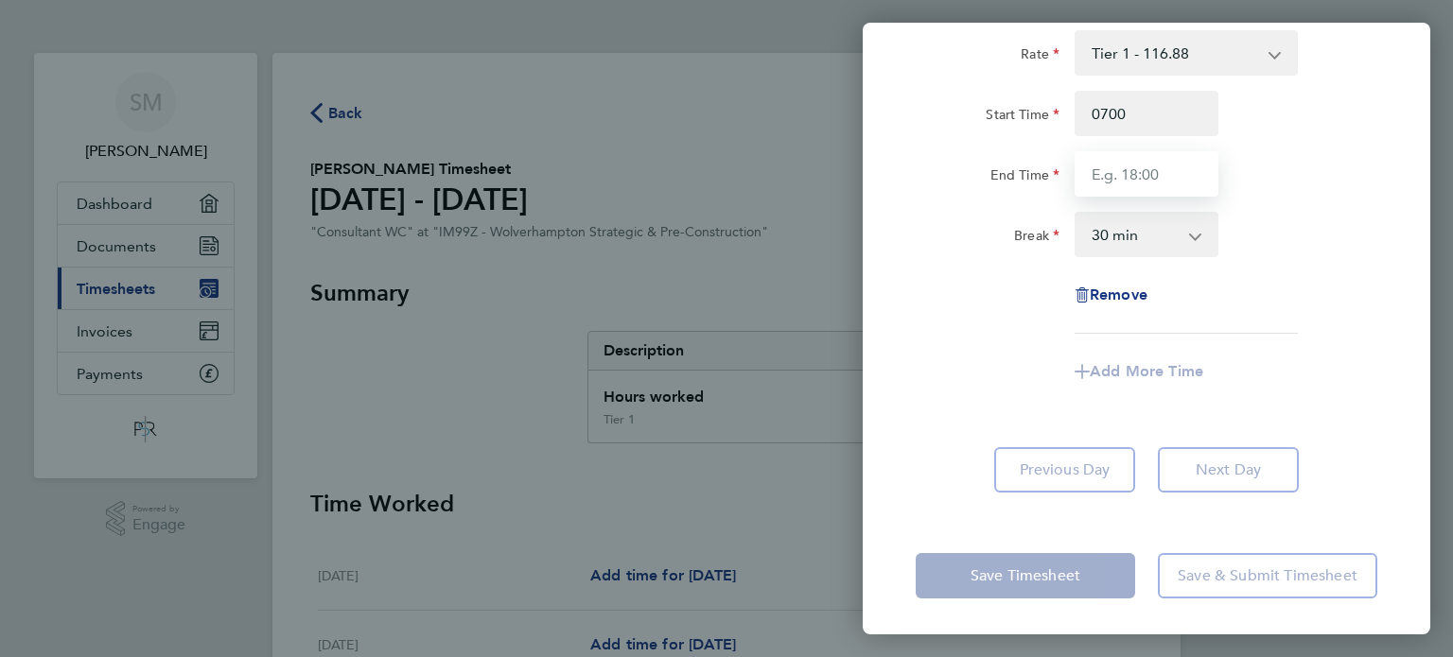
type input "07:00"
click at [1135, 187] on input "End Time" at bounding box center [1147, 173] width 144 height 45
type input "10:00"
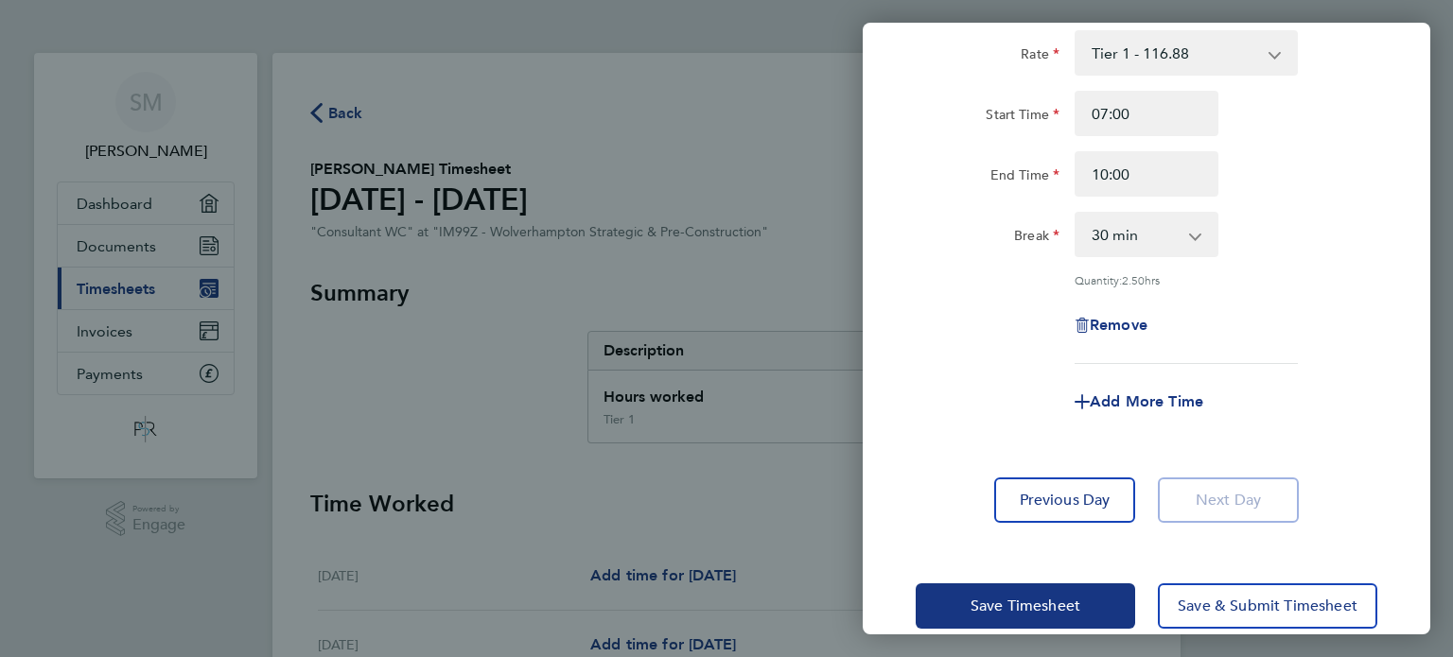
click at [971, 317] on div "Rate Tier 1 - 116.88 POA Start Time 07:00 End Time 10:00 Break 0 min 15 min 30 …" at bounding box center [1147, 197] width 462 height 334
click at [1200, 227] on app-icon-cross-button at bounding box center [1205, 235] width 23 height 42
click at [1200, 230] on app-icon-cross-button at bounding box center [1205, 235] width 23 height 42
click at [1192, 237] on select "0 min 15 min 30 min 45 min 60 min 75 min 90 min" at bounding box center [1134, 235] width 117 height 42
select select "0"
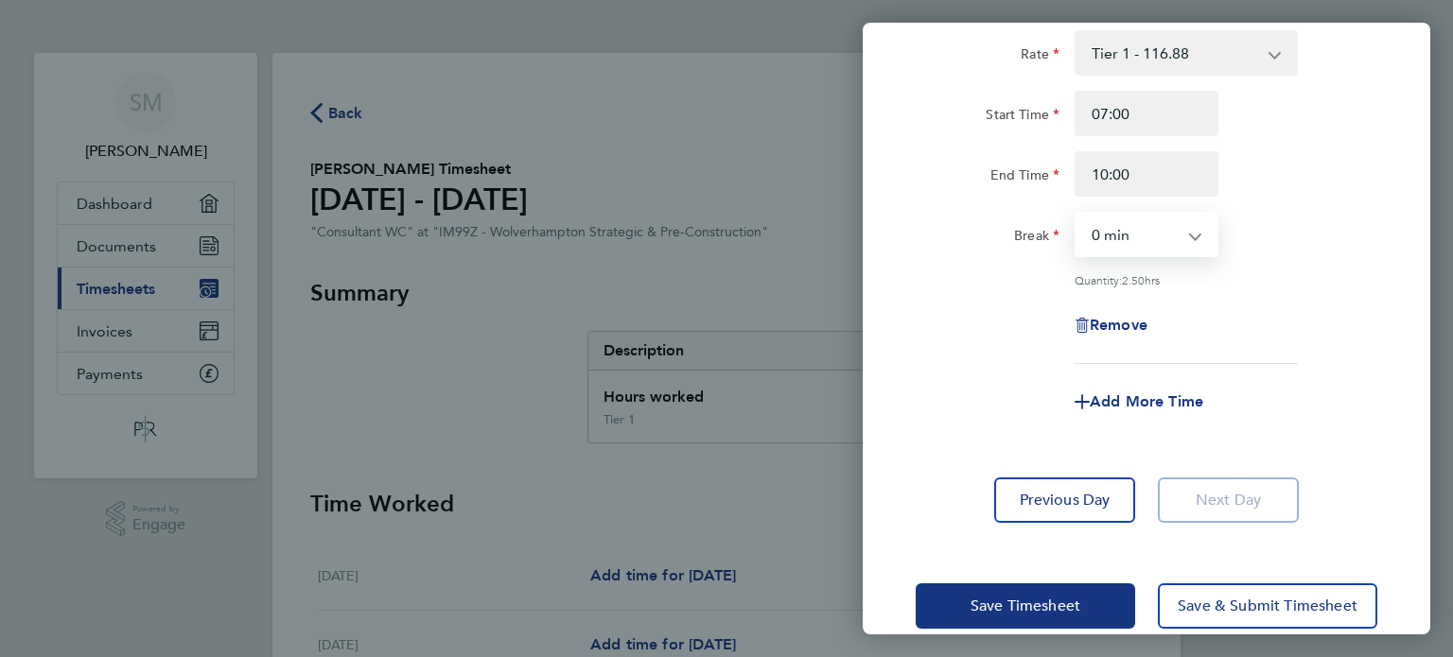
click at [1076, 214] on select "0 min 15 min 30 min 45 min 60 min 75 min 90 min" at bounding box center [1134, 235] width 117 height 42
click at [1008, 306] on div "Remove" at bounding box center [1146, 325] width 477 height 45
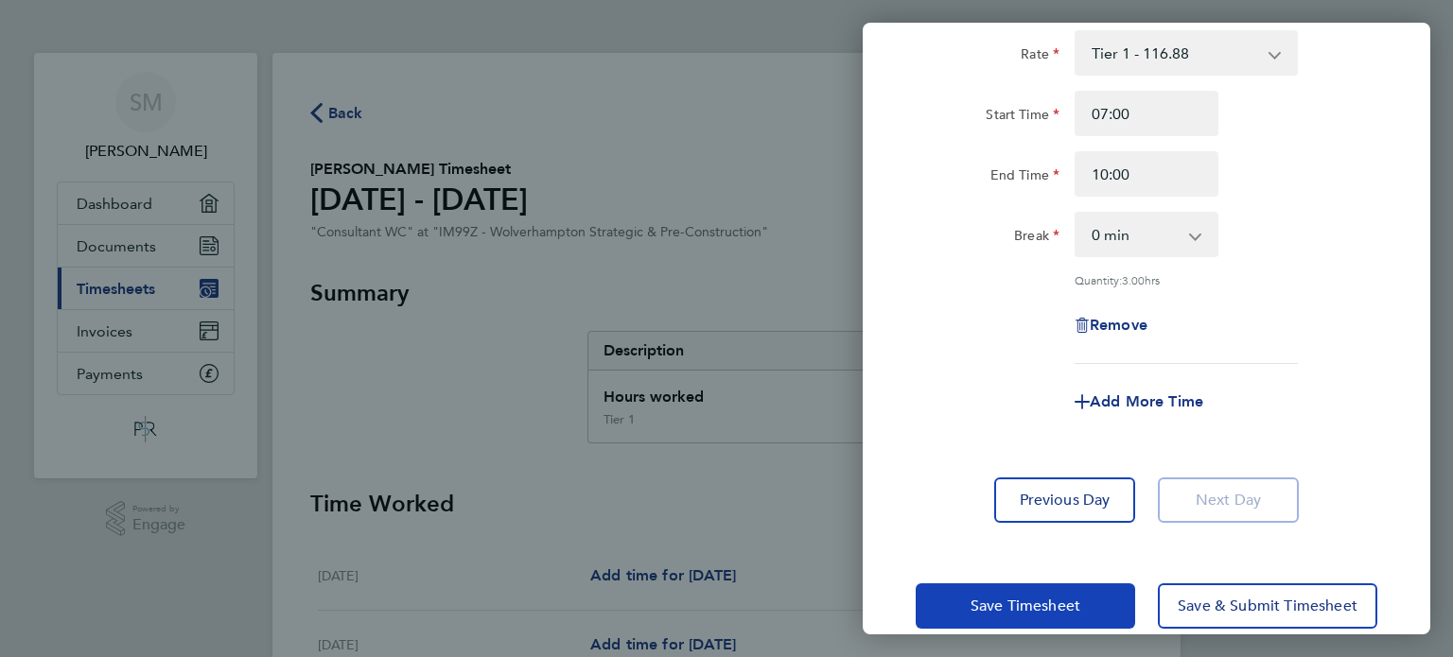
click at [1033, 607] on span "Save Timesheet" at bounding box center [1026, 606] width 110 height 19
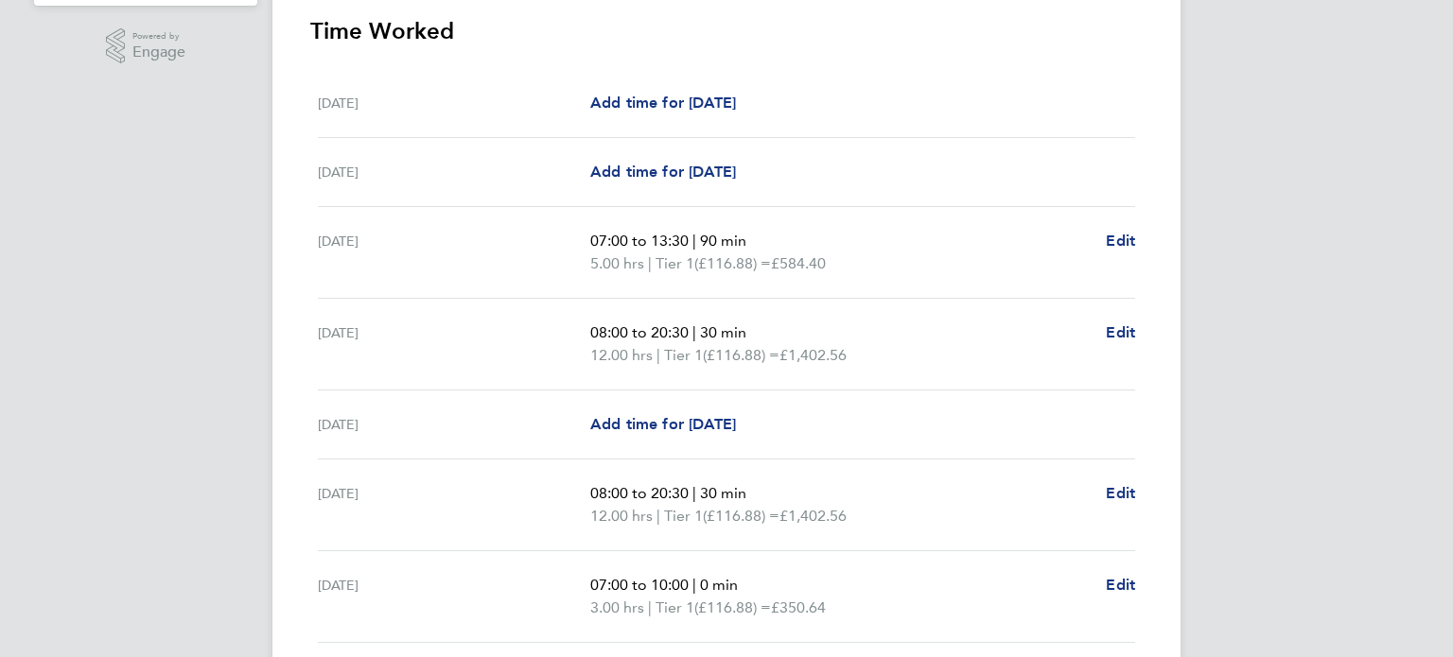
scroll to position [624, 0]
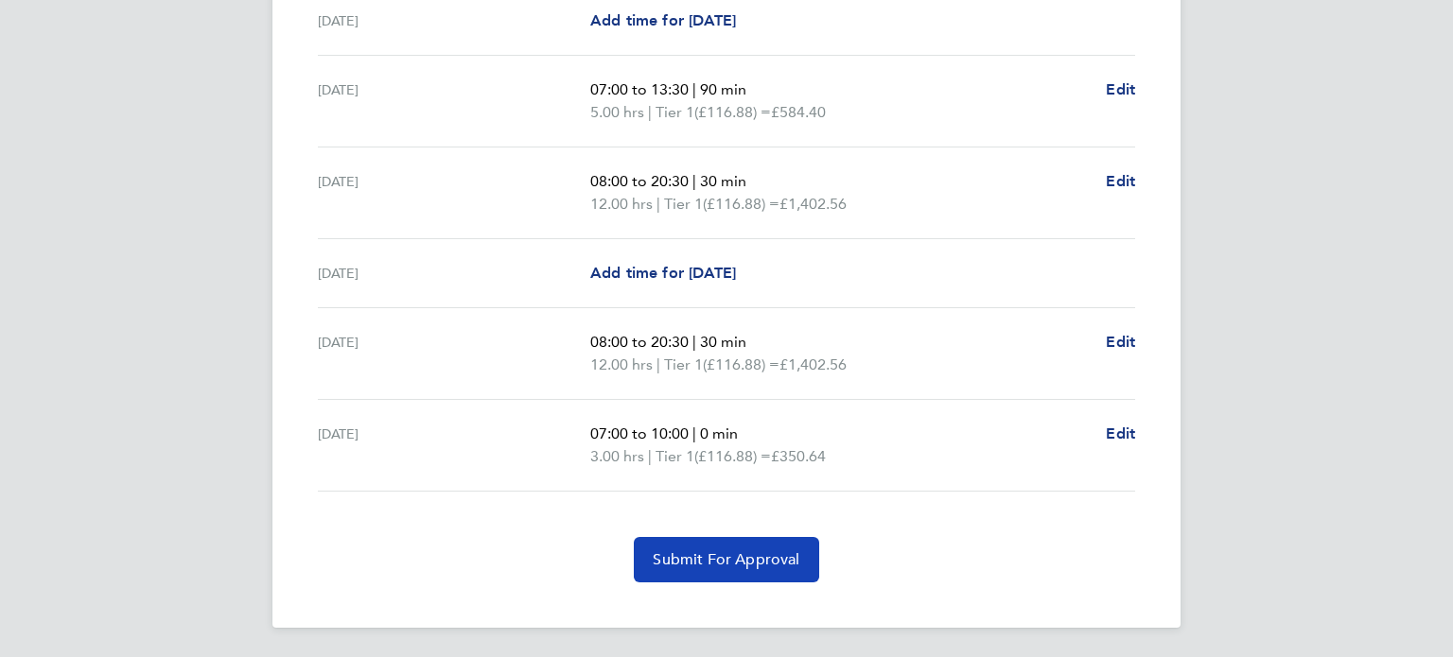
click at [726, 555] on span "Submit For Approval" at bounding box center [726, 560] width 147 height 19
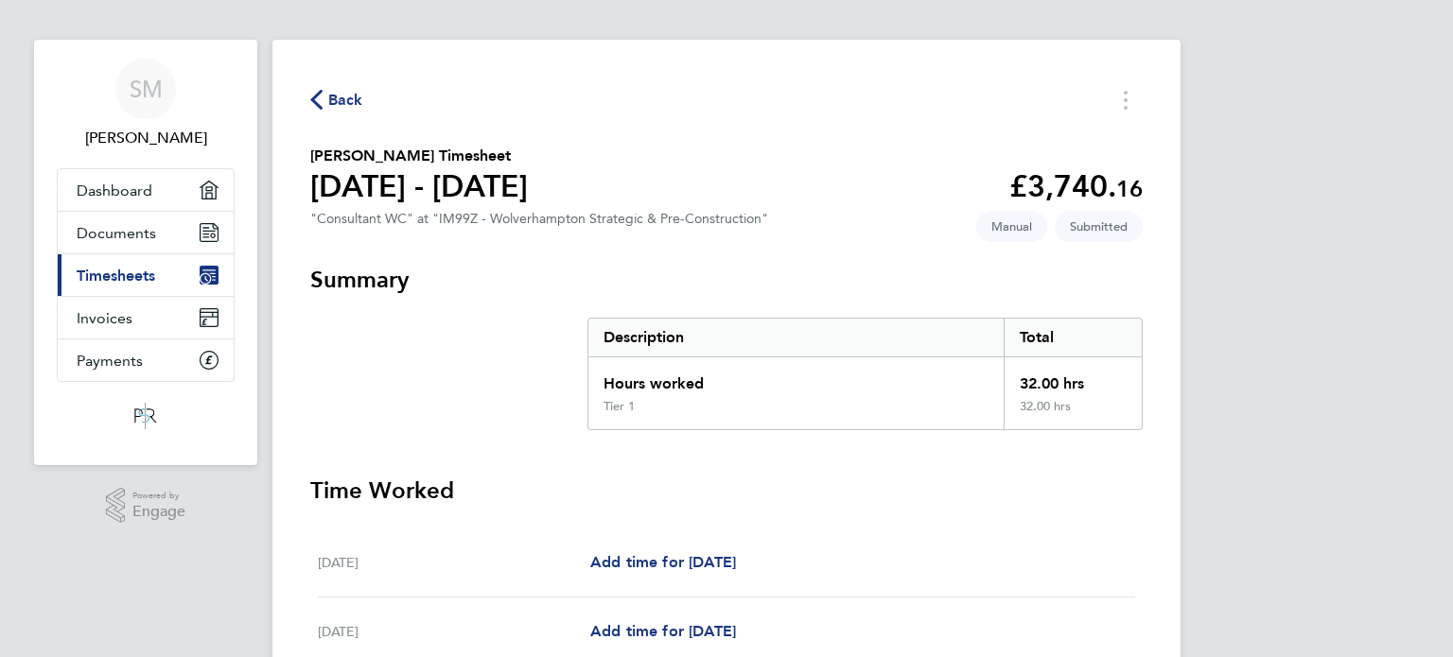
scroll to position [0, 0]
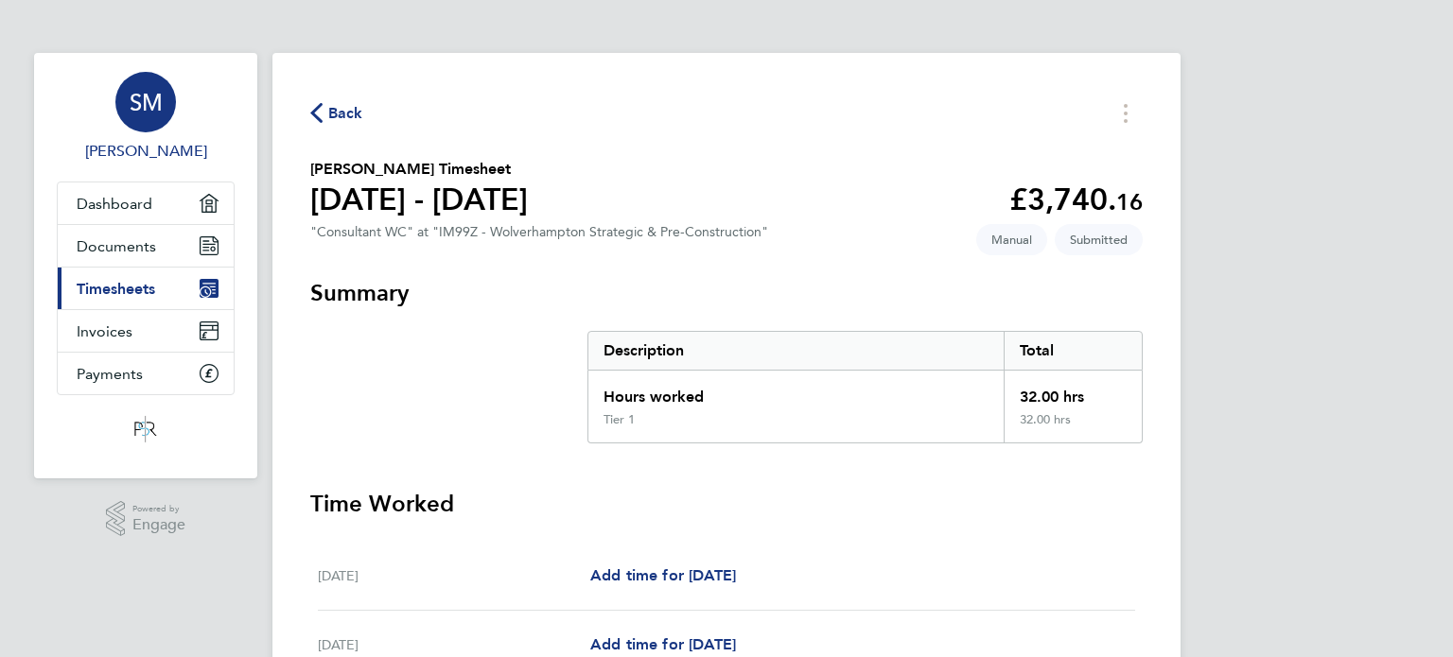
click at [154, 114] on span "SM" at bounding box center [146, 102] width 33 height 25
